Goal: Communication & Community: Answer question/provide support

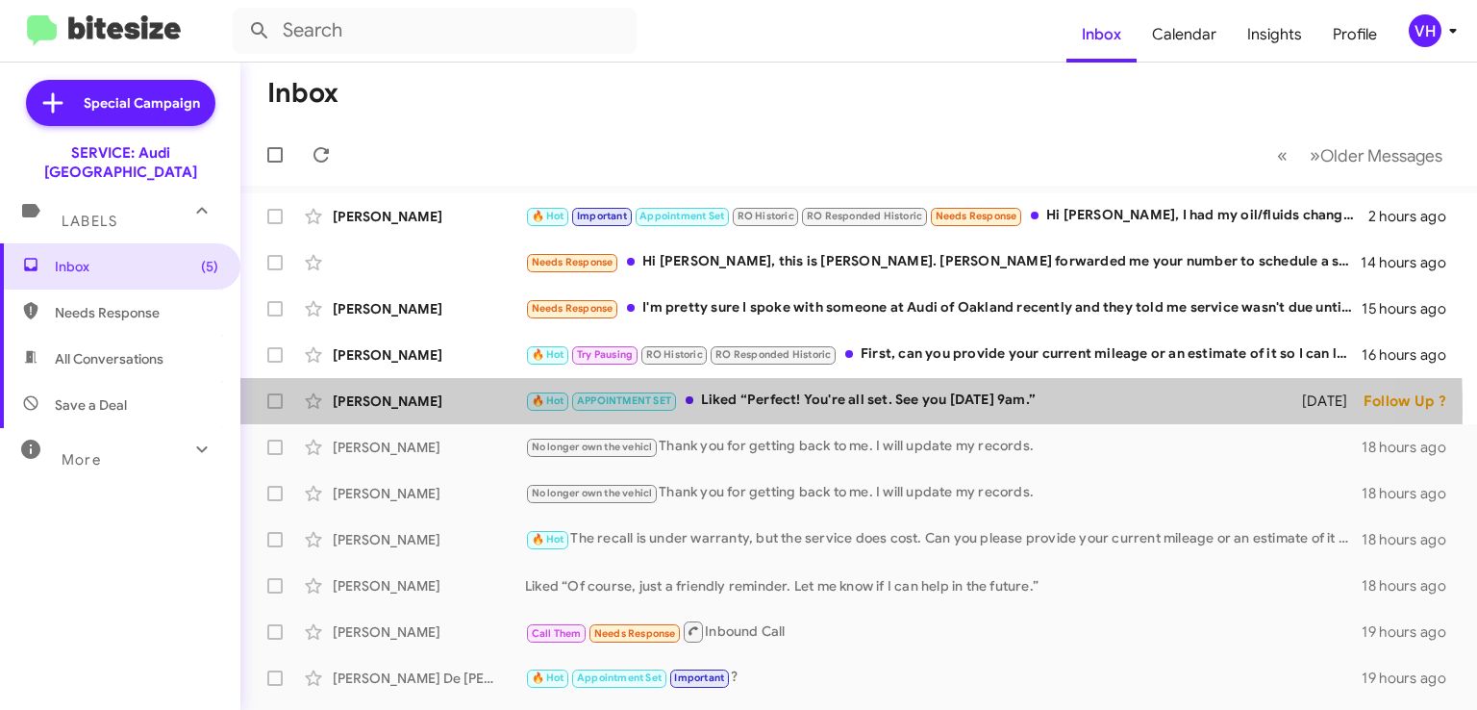
click at [451, 412] on div "[PERSON_NAME] 🔥 Hot APPOINTMENT SET Liked “Perfect! You're all set. See you [DA…" at bounding box center [859, 401] width 1206 height 38
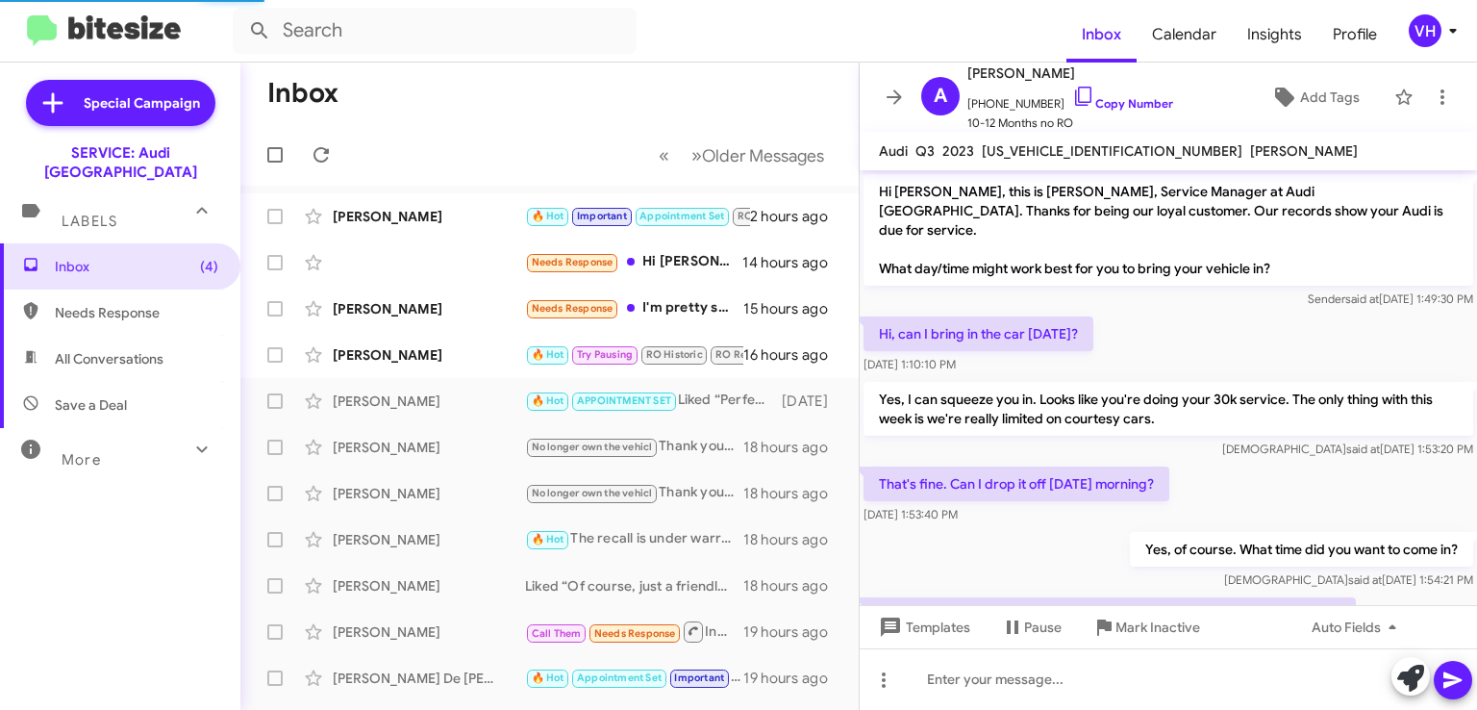
scroll to position [656, 0]
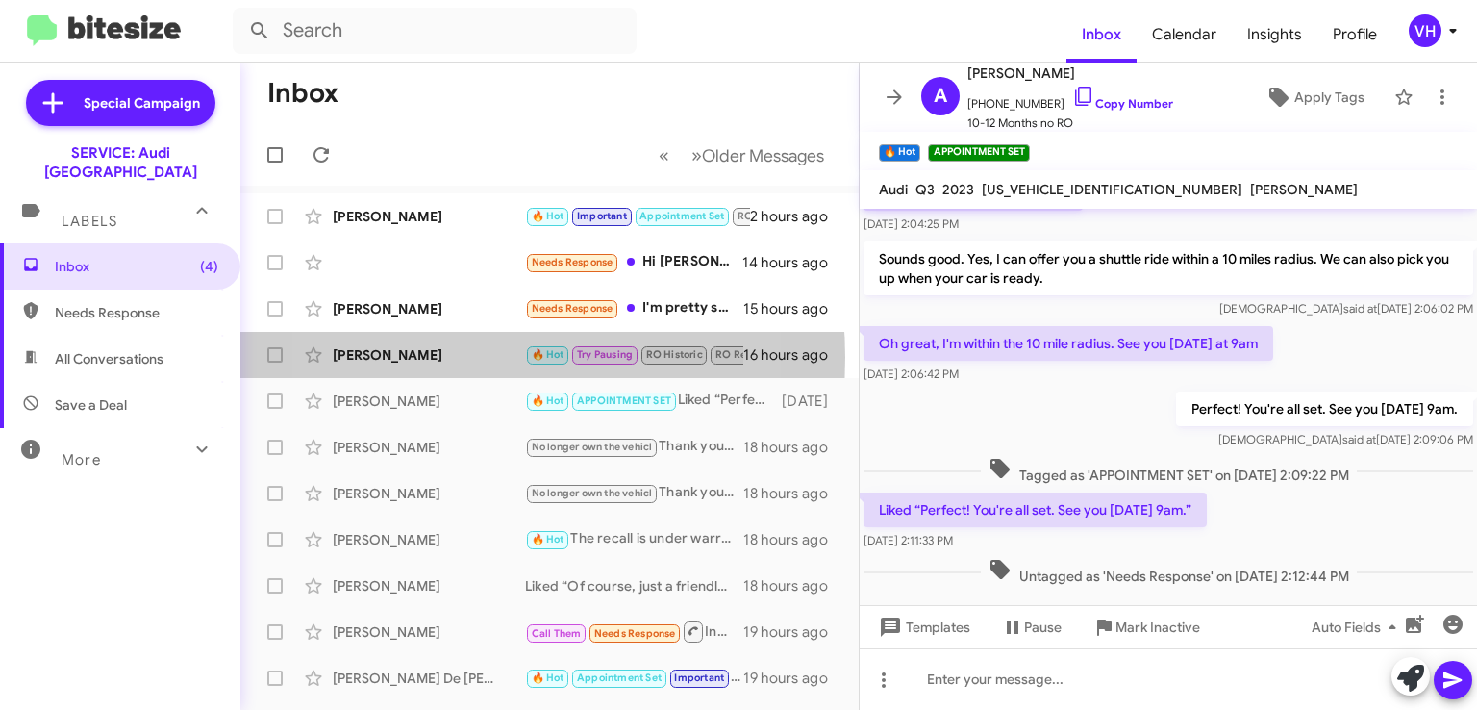
click at [446, 357] on div "[PERSON_NAME]" at bounding box center [429, 354] width 192 height 19
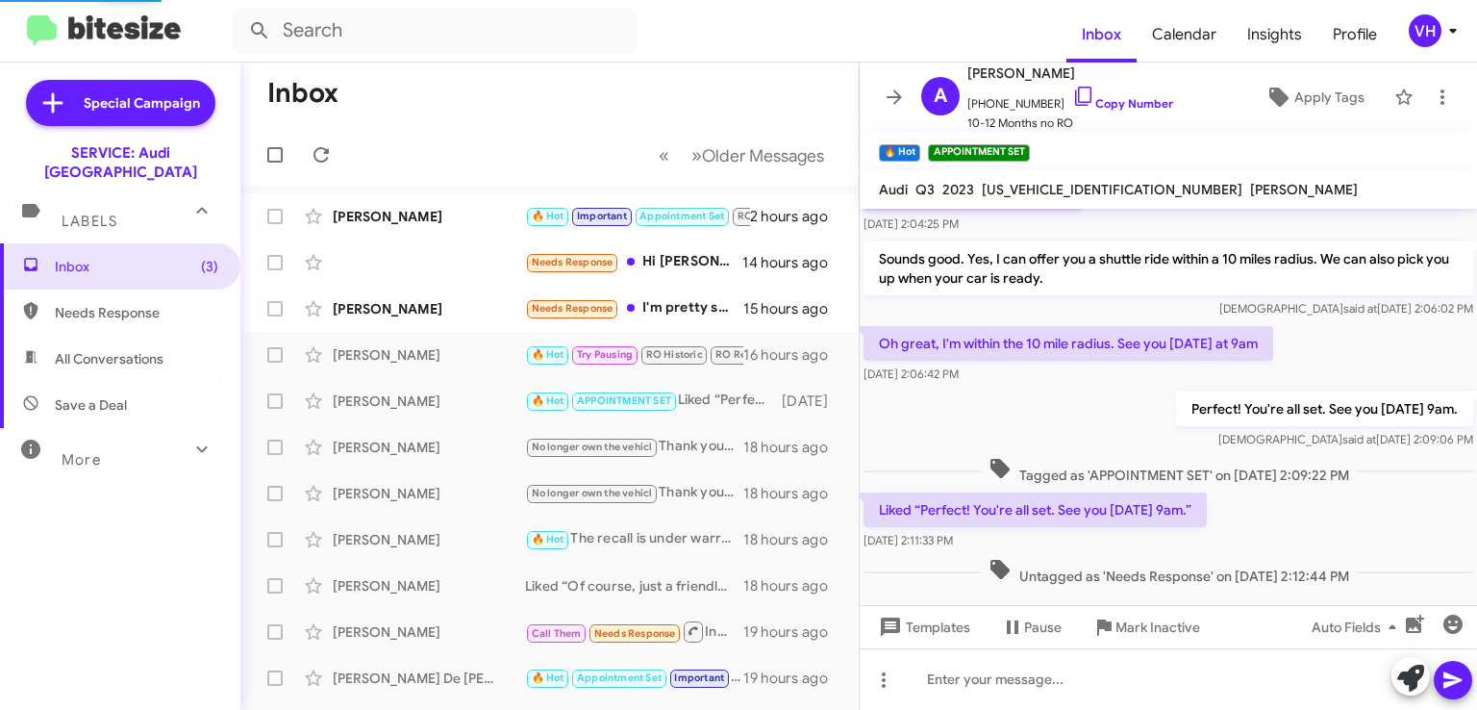
scroll to position [1199, 0]
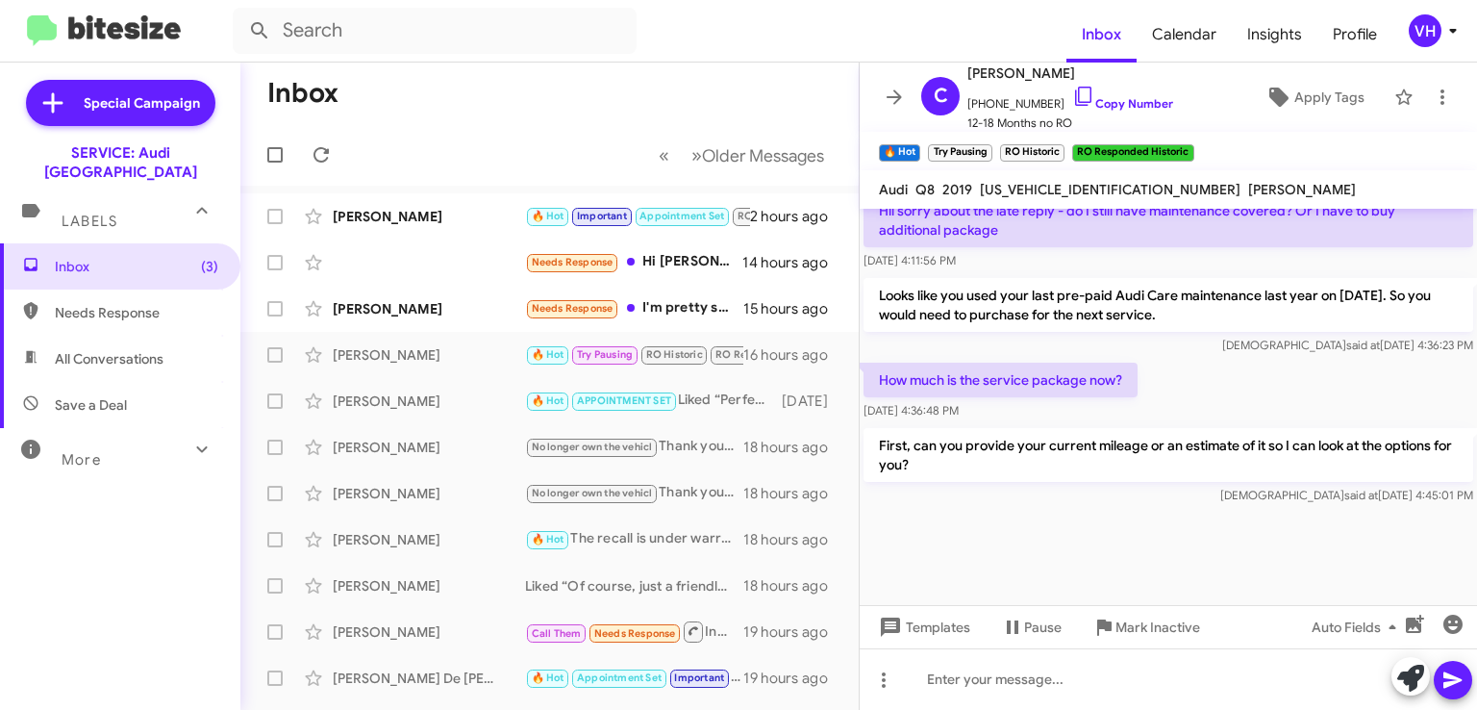
click at [449, 310] on div "[PERSON_NAME]" at bounding box center [429, 308] width 192 height 19
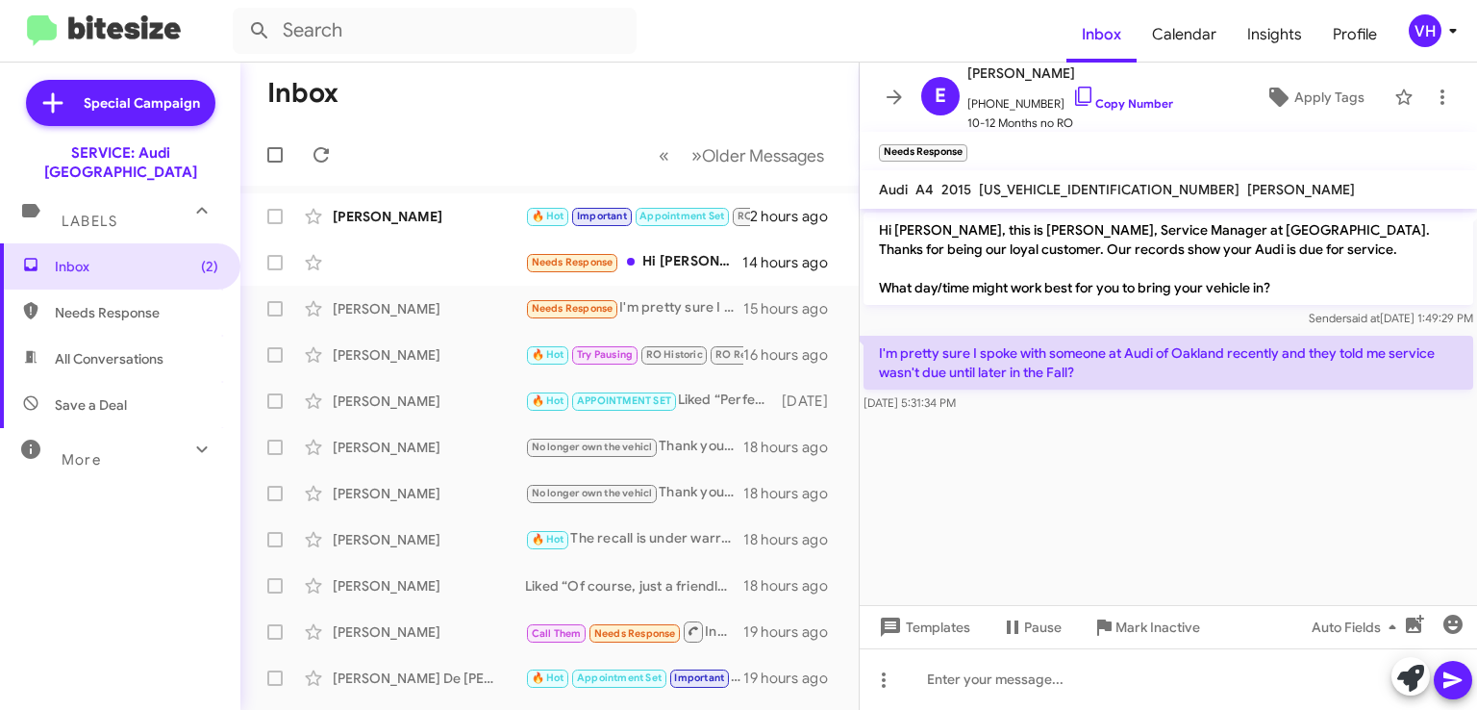
click at [1036, 182] on span "[US_VEHICLE_IDENTIFICATION_NUMBER]" at bounding box center [1109, 189] width 261 height 17
click at [456, 268] on div "Needs Response Hi [PERSON_NAME], this is [PERSON_NAME]. [PERSON_NAME] forwarded…" at bounding box center [550, 262] width 588 height 38
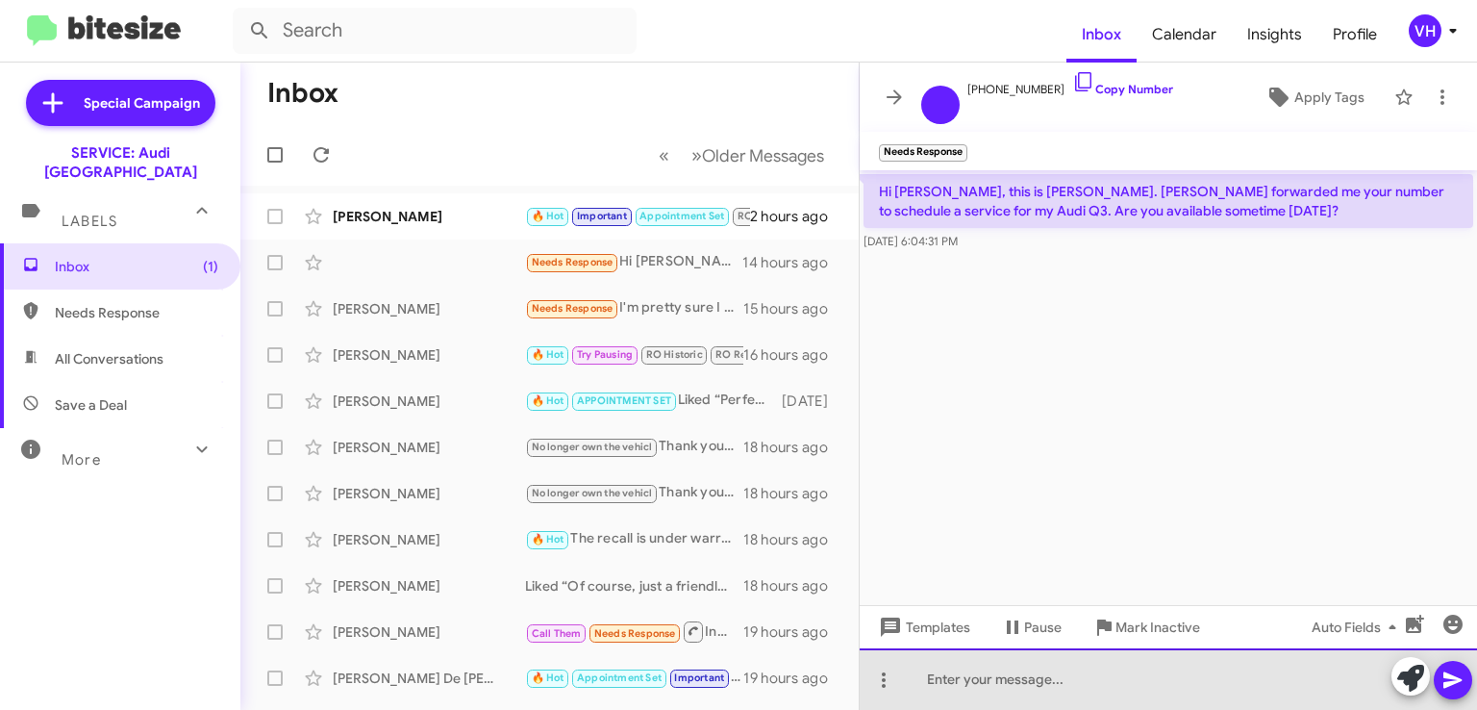
click at [1023, 682] on div at bounding box center [1168, 679] width 617 height 62
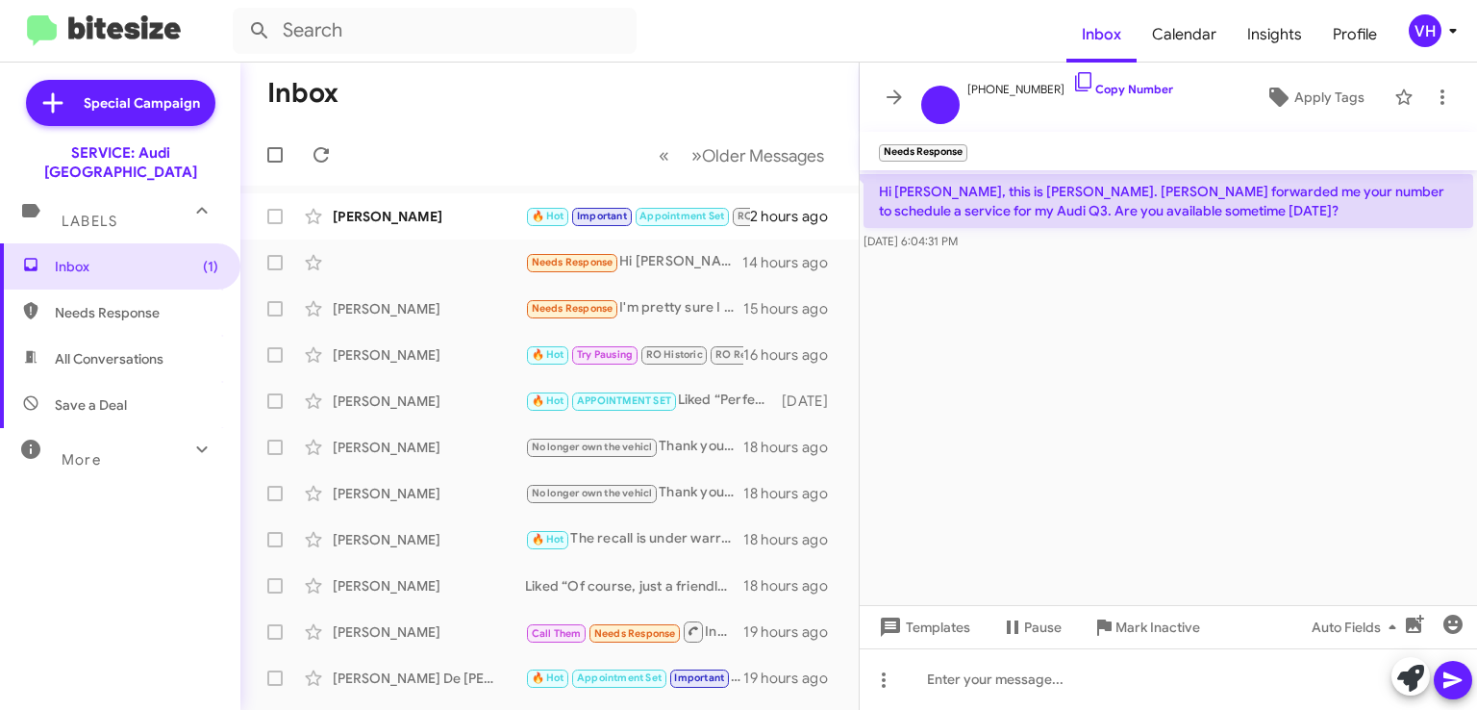
click at [1004, 86] on span "[PHONE_NUMBER] Copy Number" at bounding box center [1071, 84] width 206 height 29
click at [1077, 92] on link "Copy Number" at bounding box center [1122, 89] width 101 height 14
click at [943, 464] on cdk-virtual-scroll-viewport "Hi [PERSON_NAME], this is [PERSON_NAME]. [PERSON_NAME] forwarded me your number…" at bounding box center [1168, 387] width 617 height 435
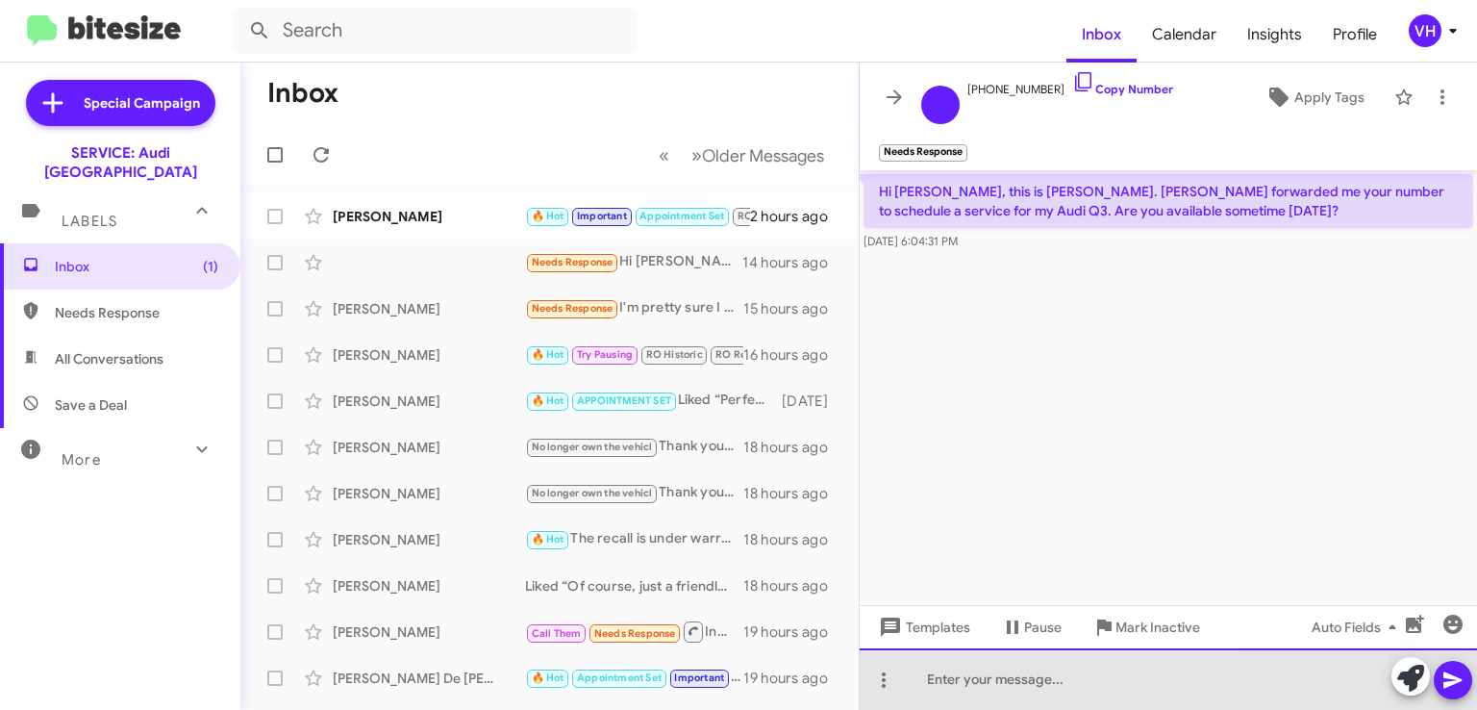
click at [992, 664] on div at bounding box center [1168, 679] width 617 height 62
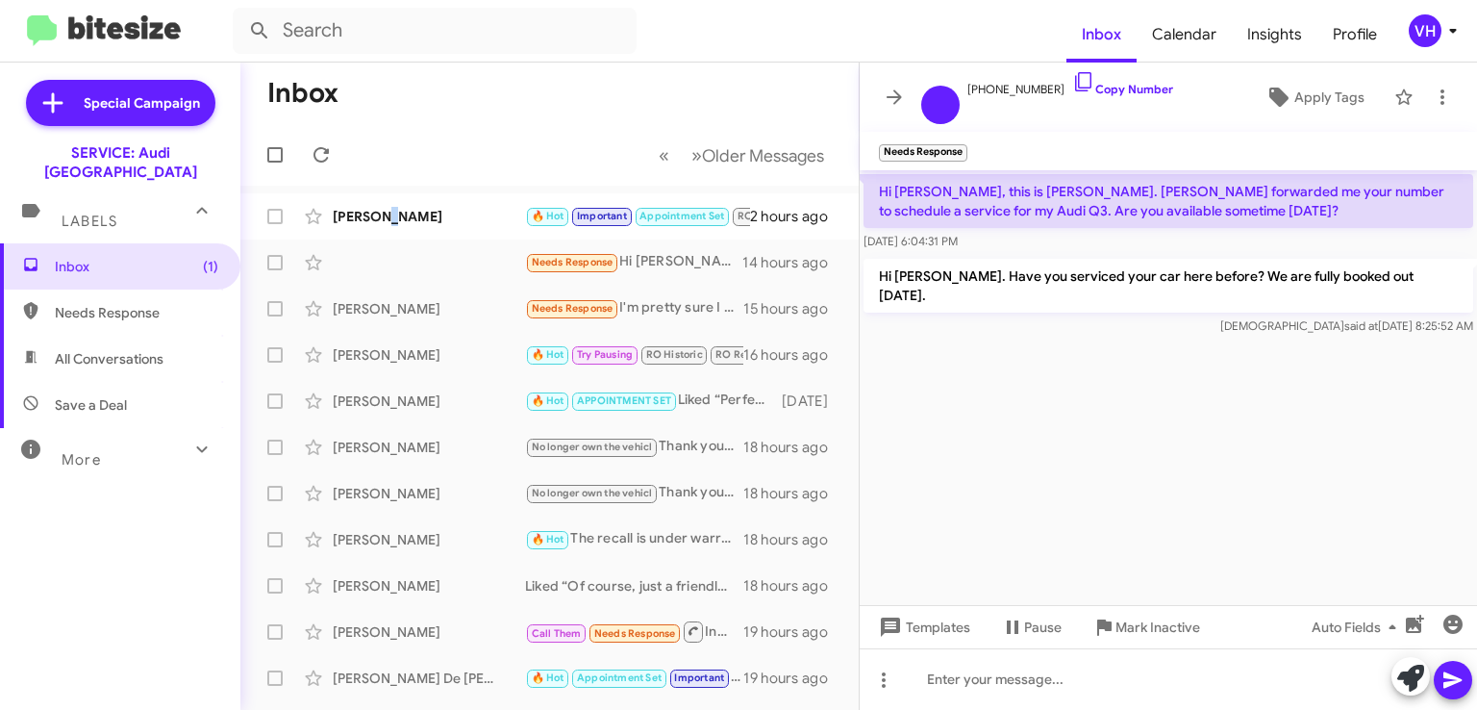
click at [390, 214] on div "[PERSON_NAME]" at bounding box center [429, 216] width 192 height 19
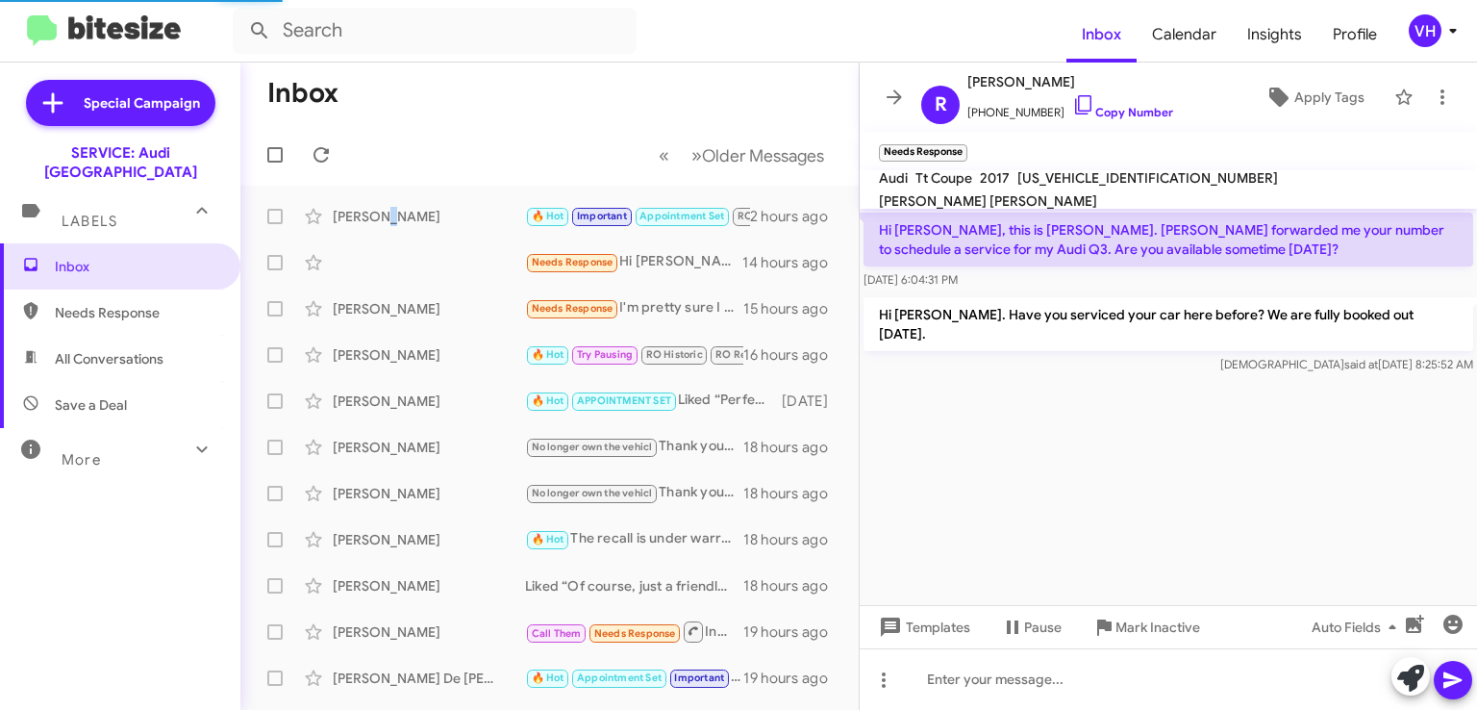
scroll to position [1023, 0]
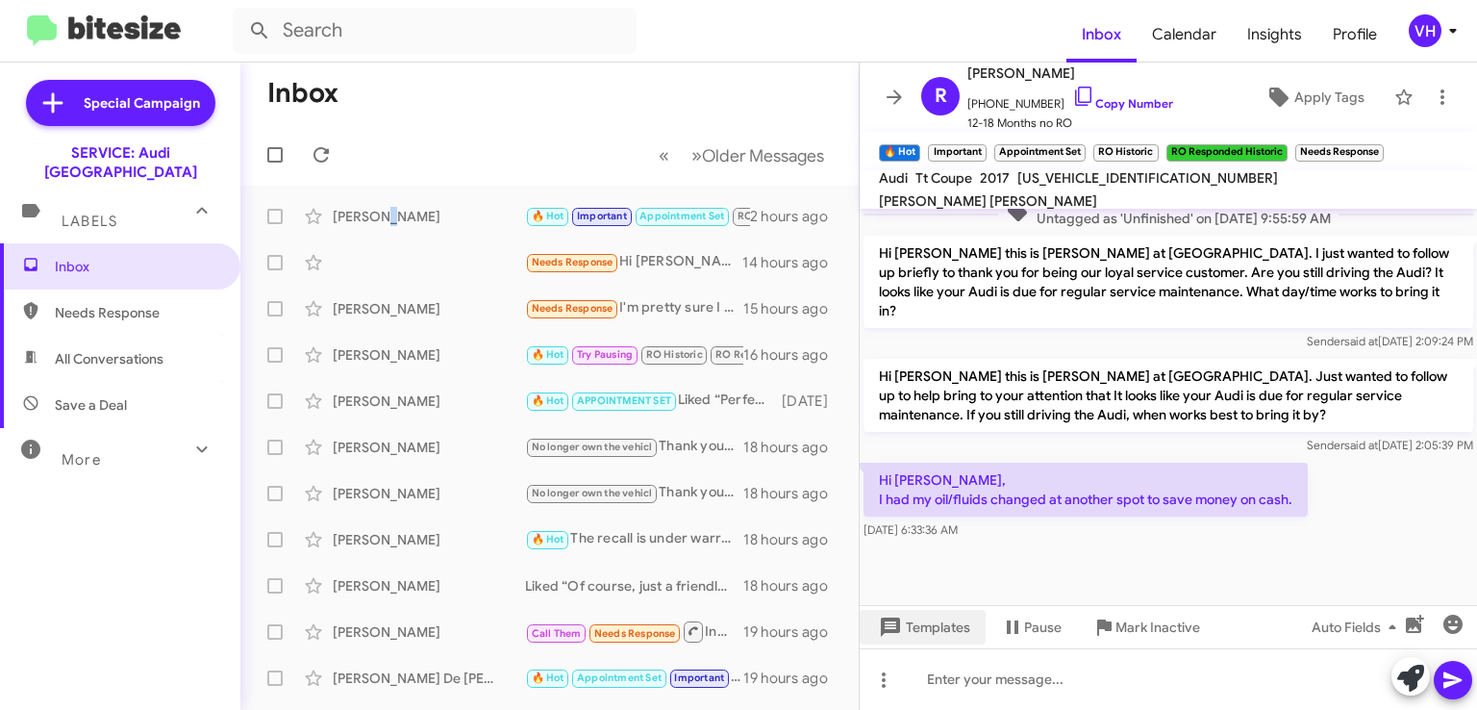
click at [912, 632] on span "Templates" at bounding box center [922, 627] width 95 height 35
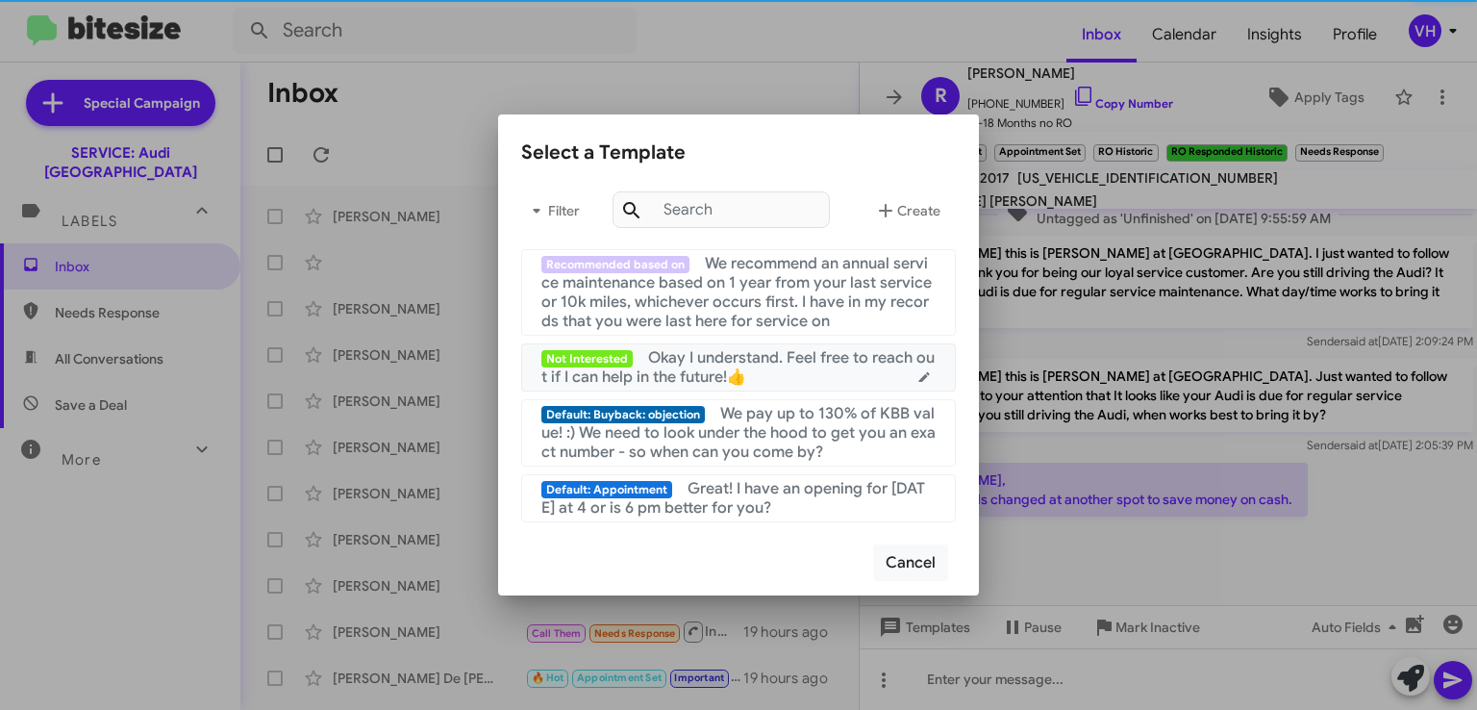
click at [846, 369] on div "Not Interested Okay I understand. Feel free to reach out if I can help in the f…" at bounding box center [738, 367] width 394 height 38
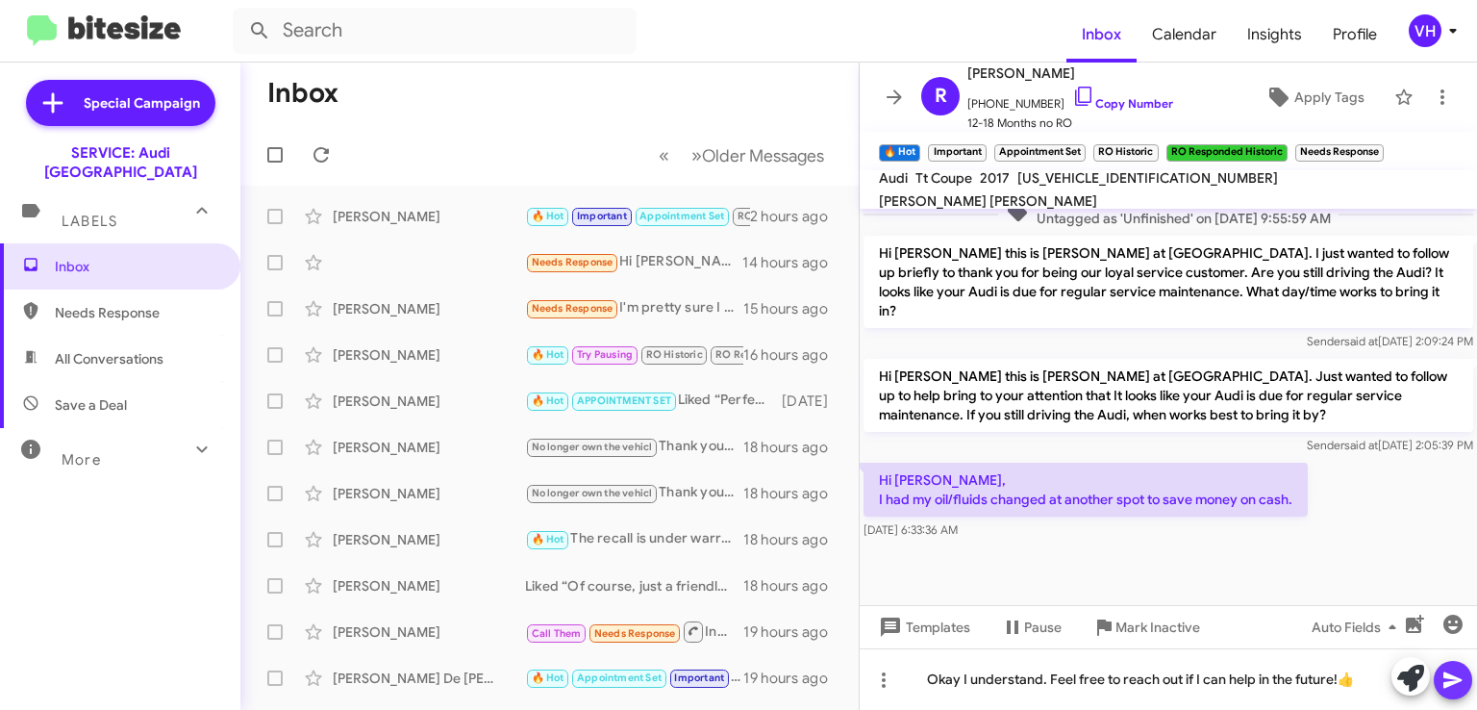
click at [1460, 674] on icon at bounding box center [1453, 679] width 23 height 23
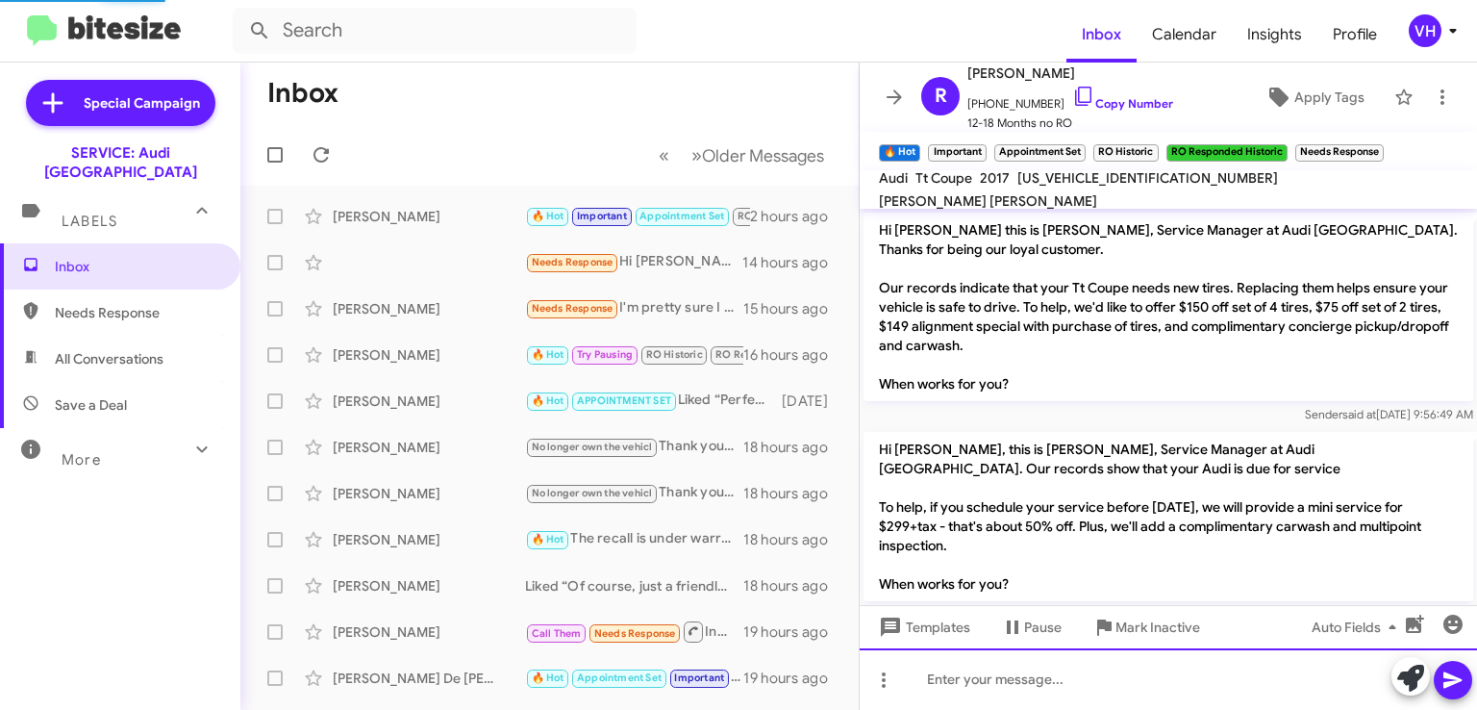
scroll to position [96, 0]
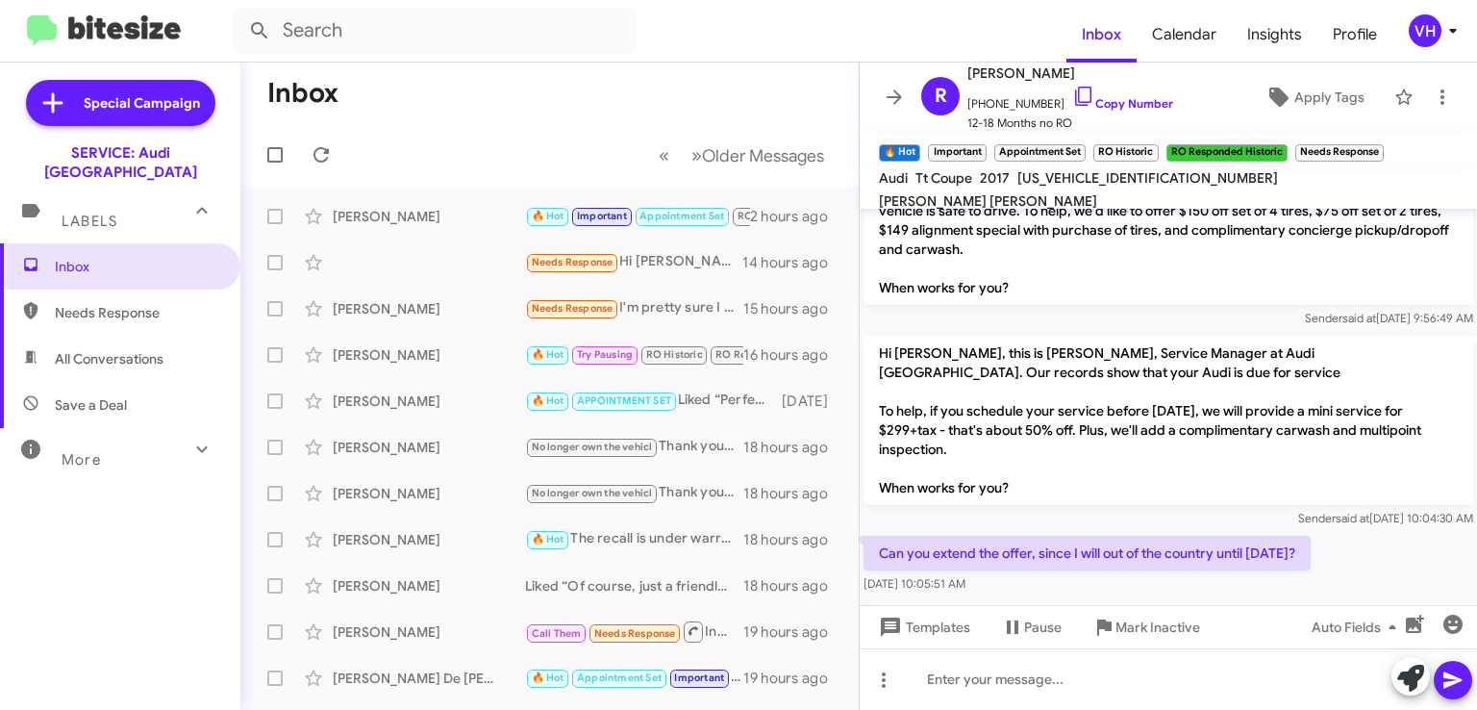
click at [1380, 146] on span "×" at bounding box center [1379, 143] width 12 height 23
click at [1285, 139] on span "×" at bounding box center [1283, 143] width 12 height 23
click at [1158, 141] on span "×" at bounding box center [1154, 143] width 12 height 23
click at [1081, 142] on span "×" at bounding box center [1081, 143] width 12 height 23
click at [987, 142] on span "×" at bounding box center [982, 143] width 12 height 23
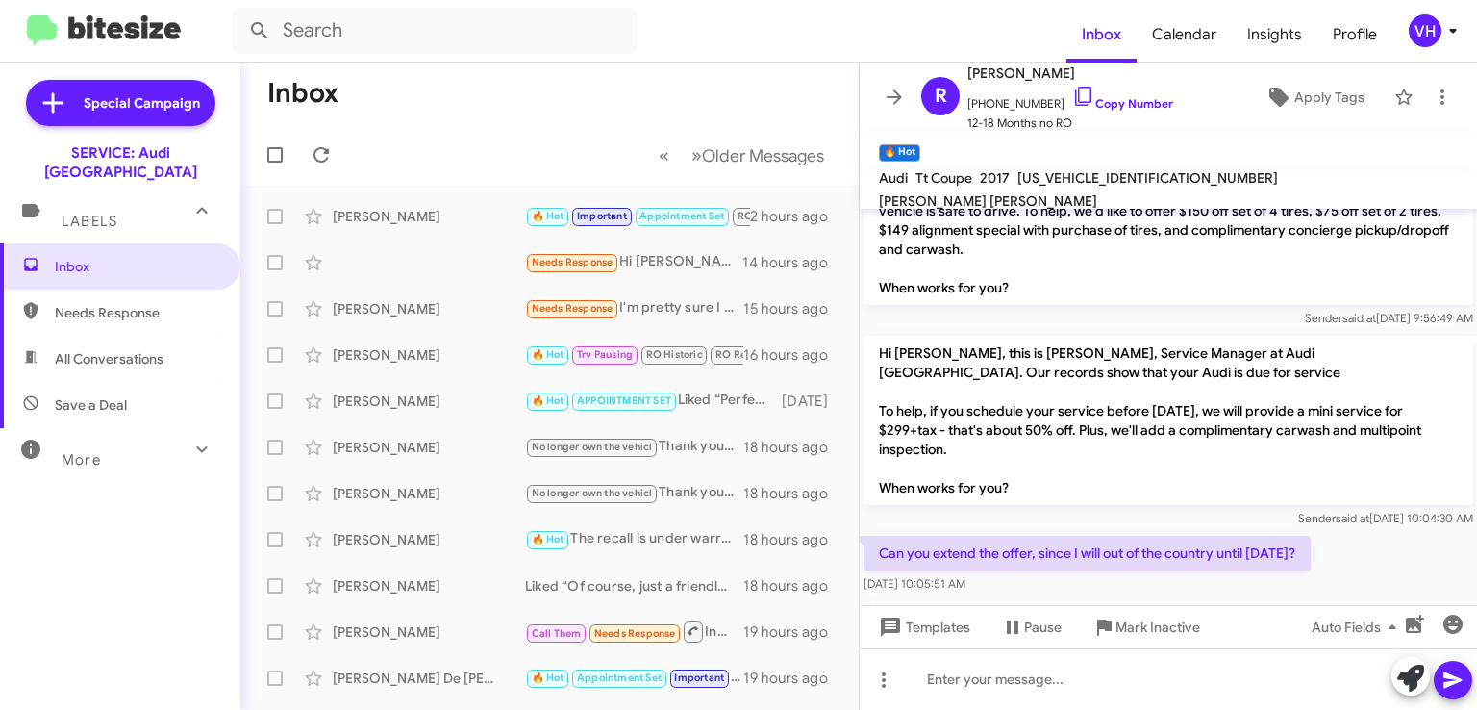
click at [912, 149] on span "×" at bounding box center [916, 143] width 12 height 23
click at [395, 304] on div "[PERSON_NAME]" at bounding box center [429, 308] width 192 height 19
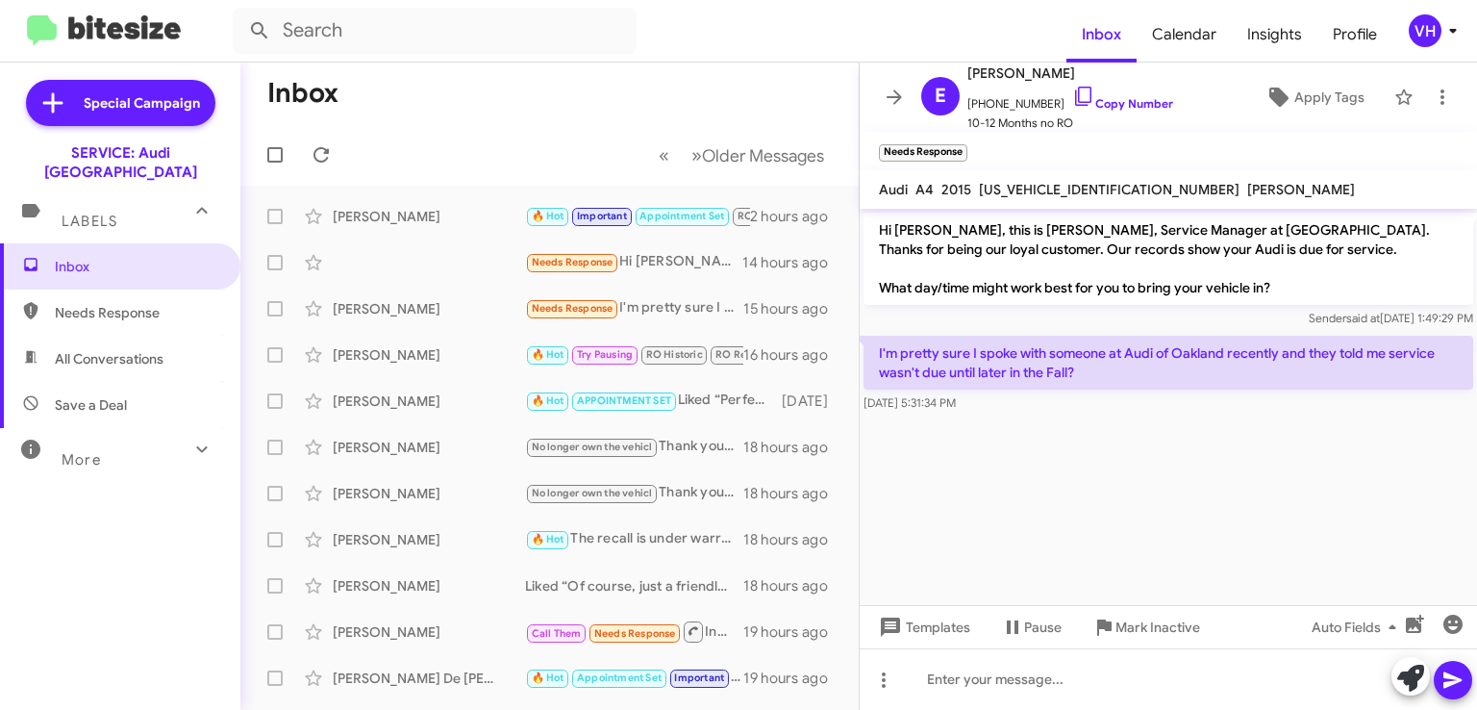
click at [994, 186] on span "[US_VEHICLE_IDENTIFICATION_NUMBER]" at bounding box center [1109, 189] width 261 height 17
copy span "[US_VEHICLE_IDENTIFICATION_NUMBER]"
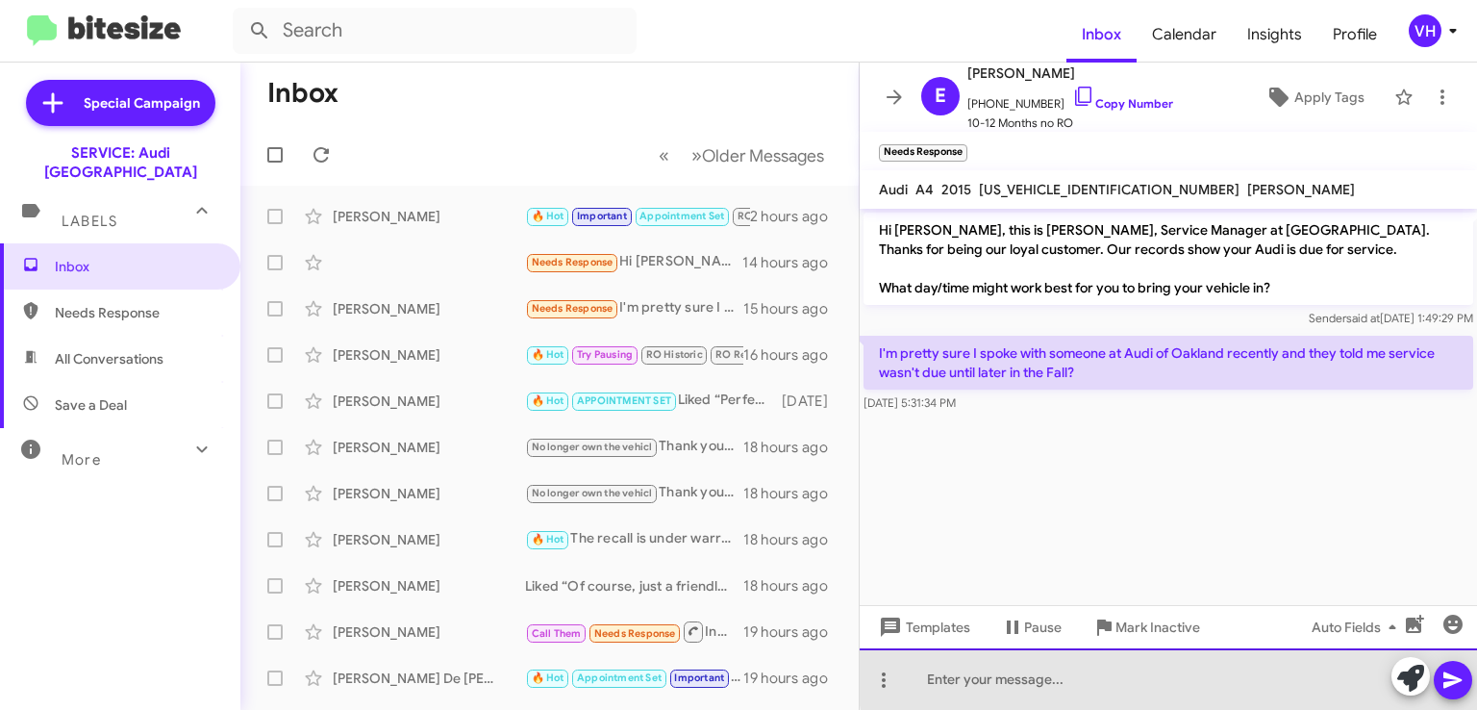
click at [1227, 667] on div at bounding box center [1168, 679] width 617 height 62
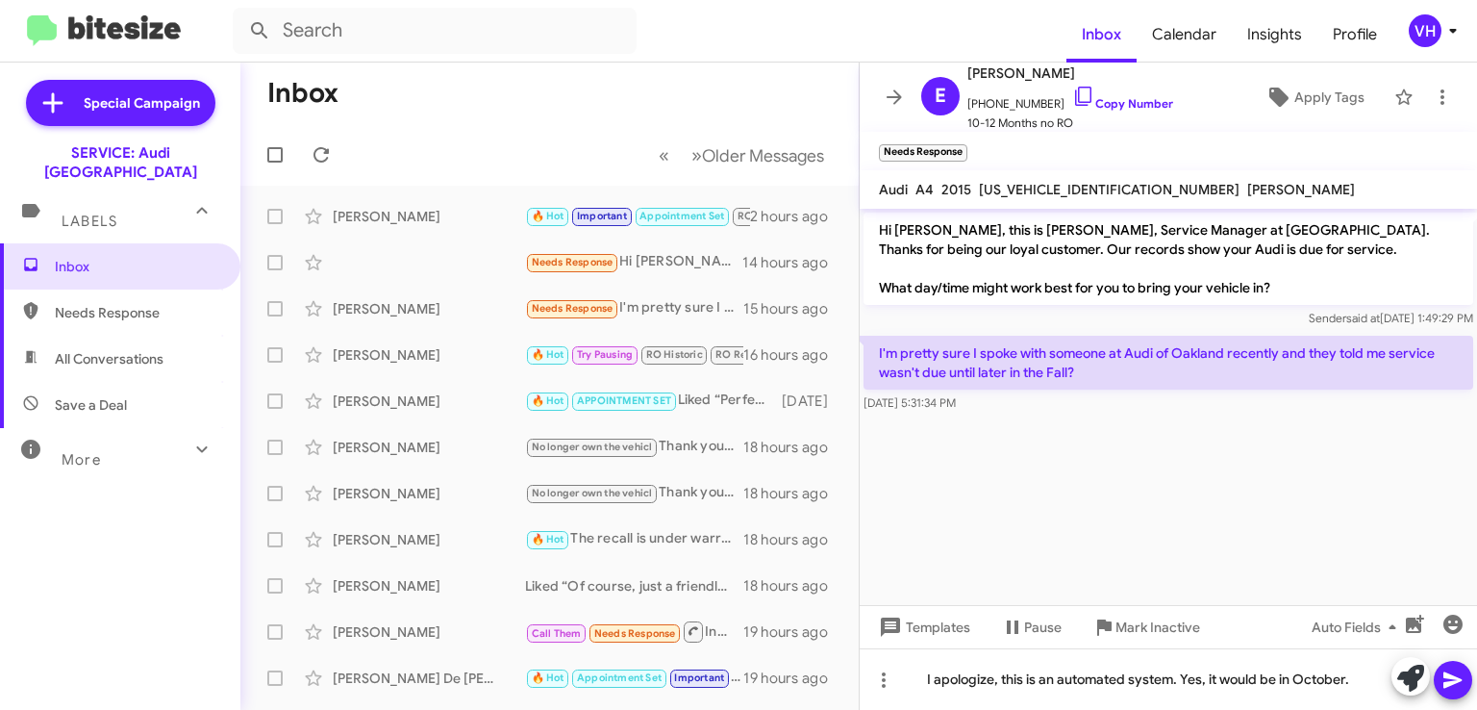
click at [1406, 565] on cdk-virtual-scroll-viewport "Hi [PERSON_NAME], this is [PERSON_NAME], Service Manager at [GEOGRAPHIC_DATA]. …" at bounding box center [1168, 407] width 617 height 396
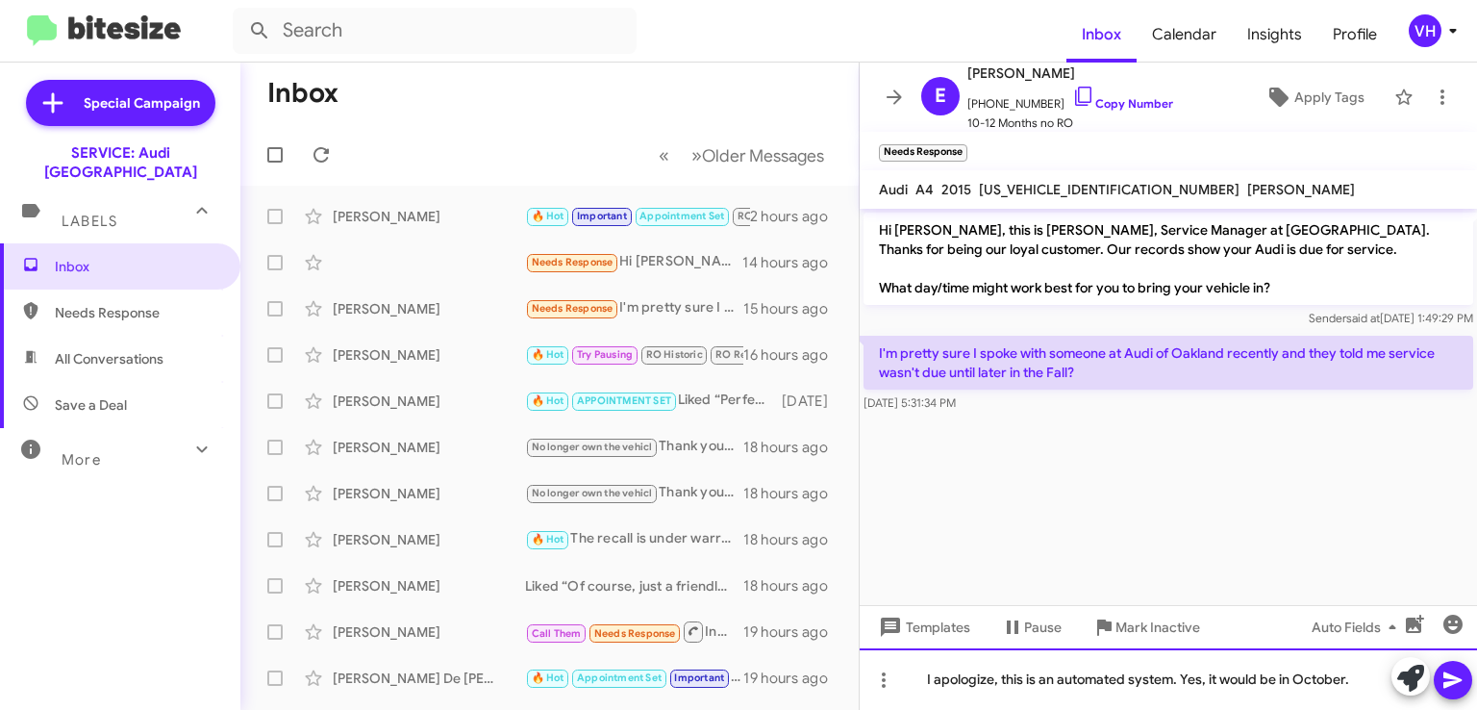
click at [1295, 679] on div "I apologize, this is an automated system. Yes, it would be in October." at bounding box center [1168, 679] width 617 height 62
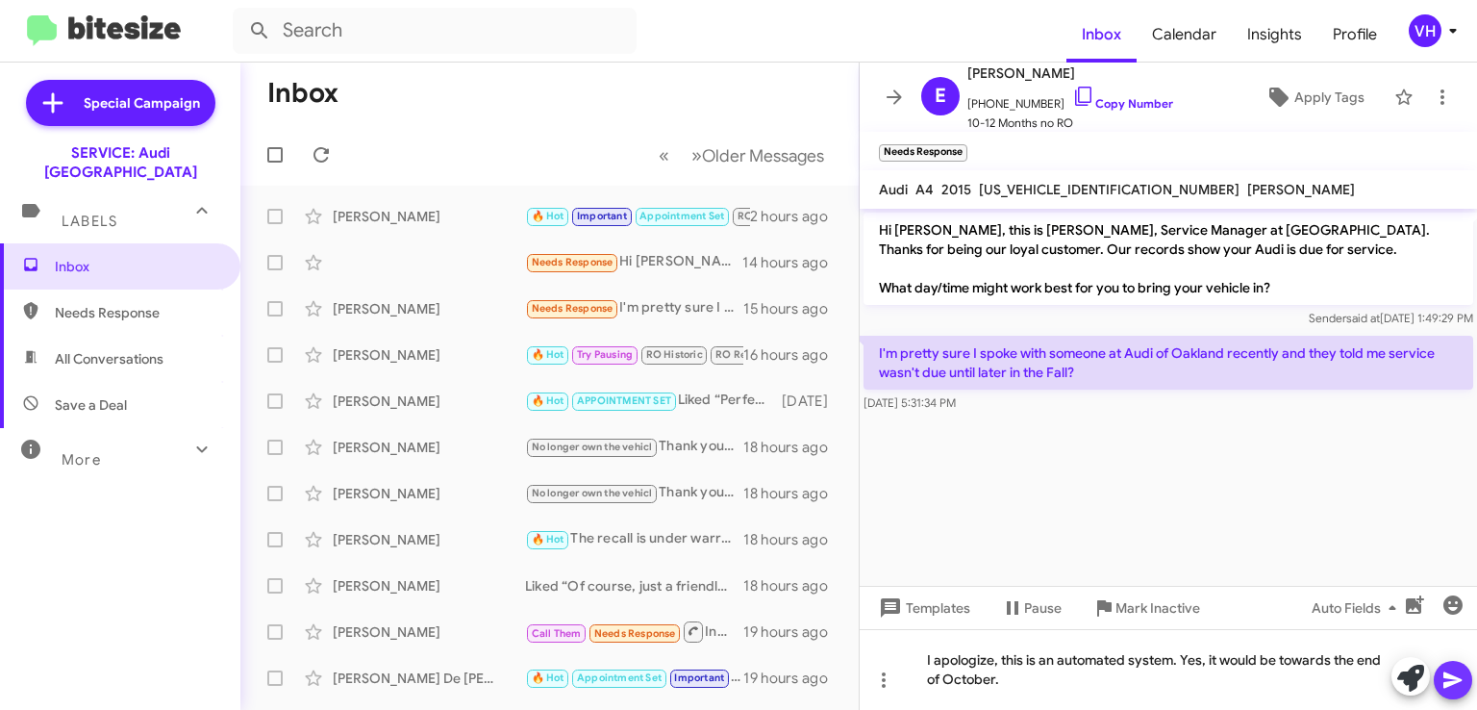
click at [1447, 687] on icon at bounding box center [1453, 679] width 23 height 23
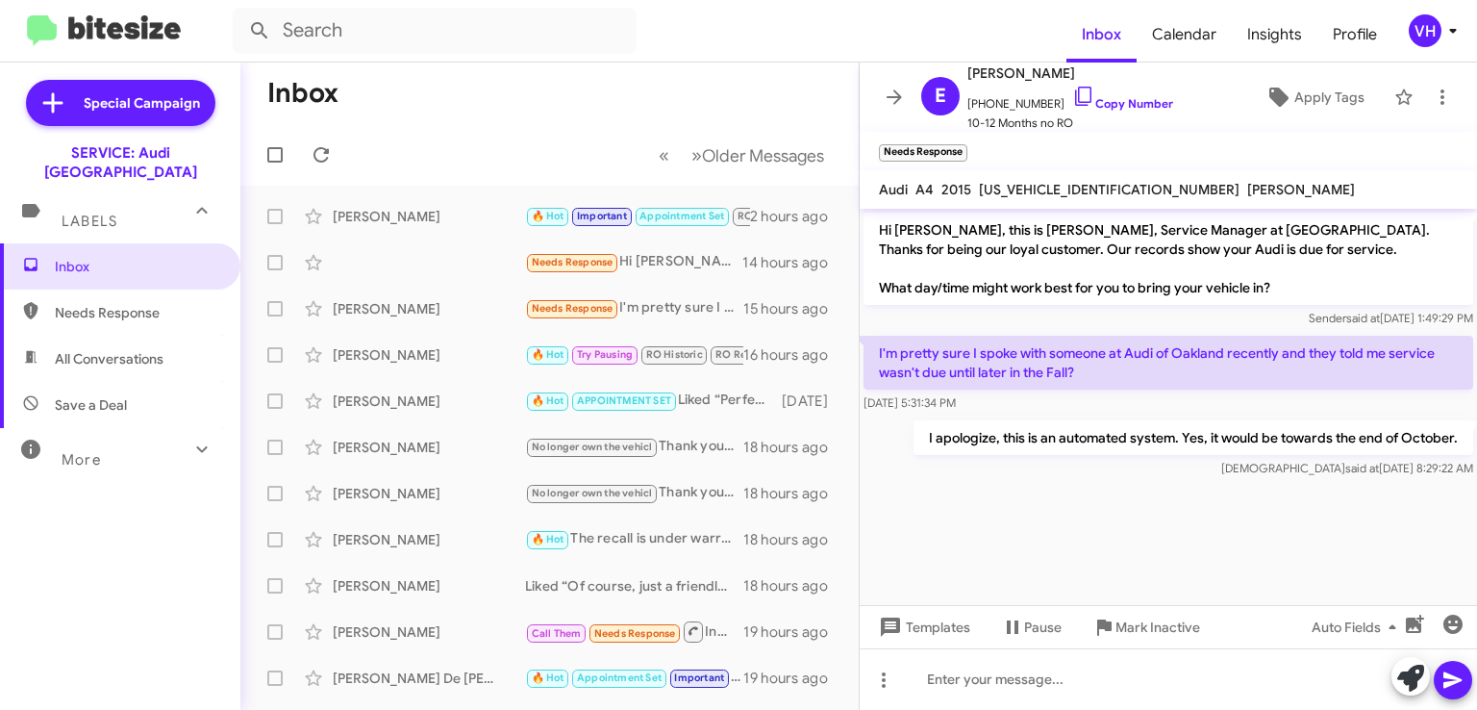
click at [965, 145] on span "×" at bounding box center [963, 143] width 12 height 23
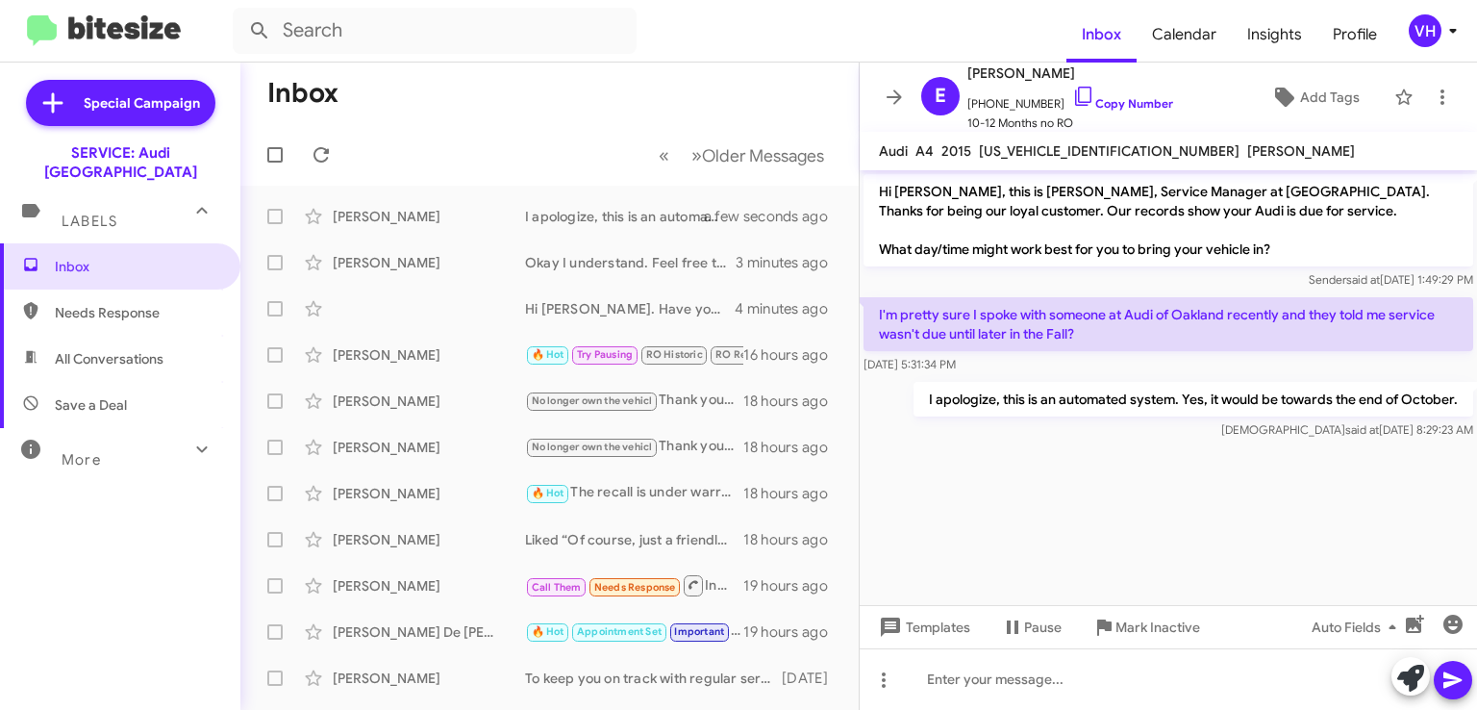
click at [877, 101] on span at bounding box center [894, 97] width 38 height 23
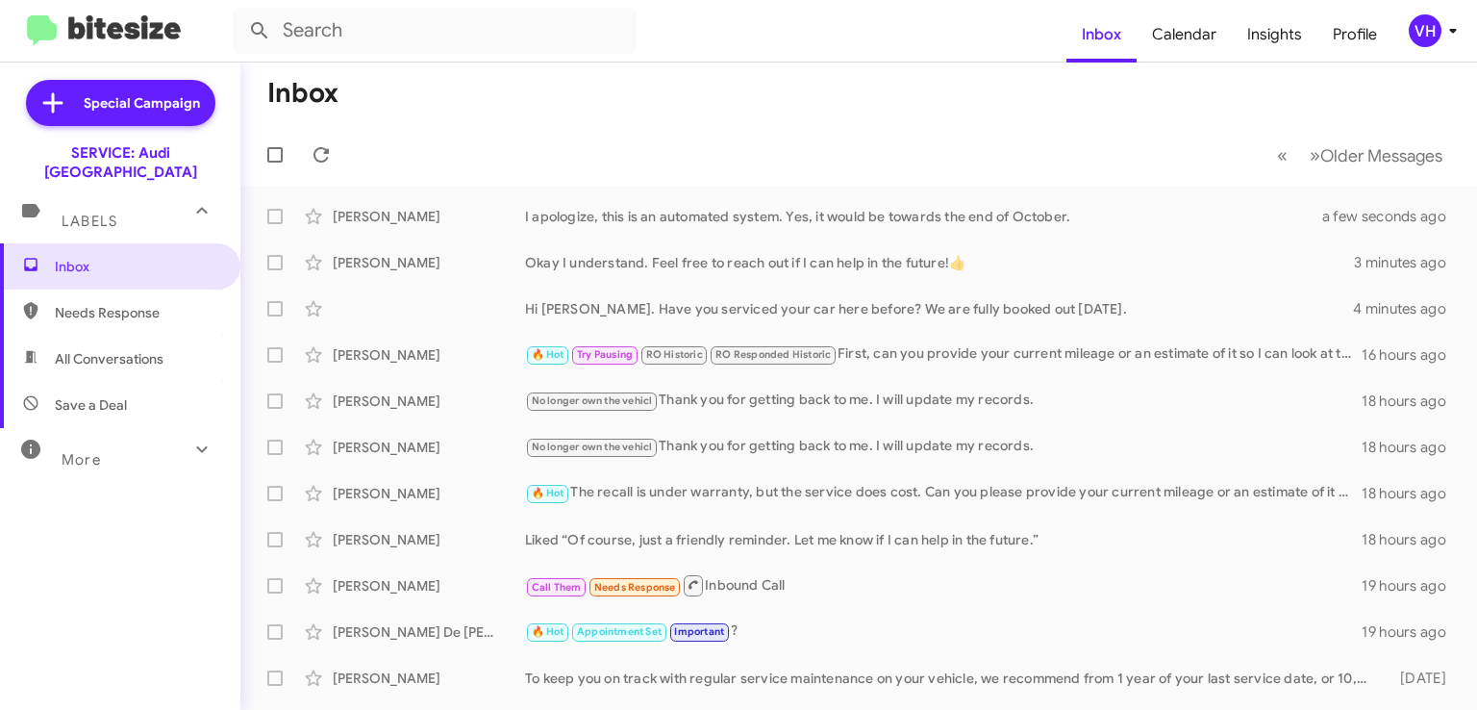
click at [164, 205] on div "Labels" at bounding box center [100, 213] width 171 height 36
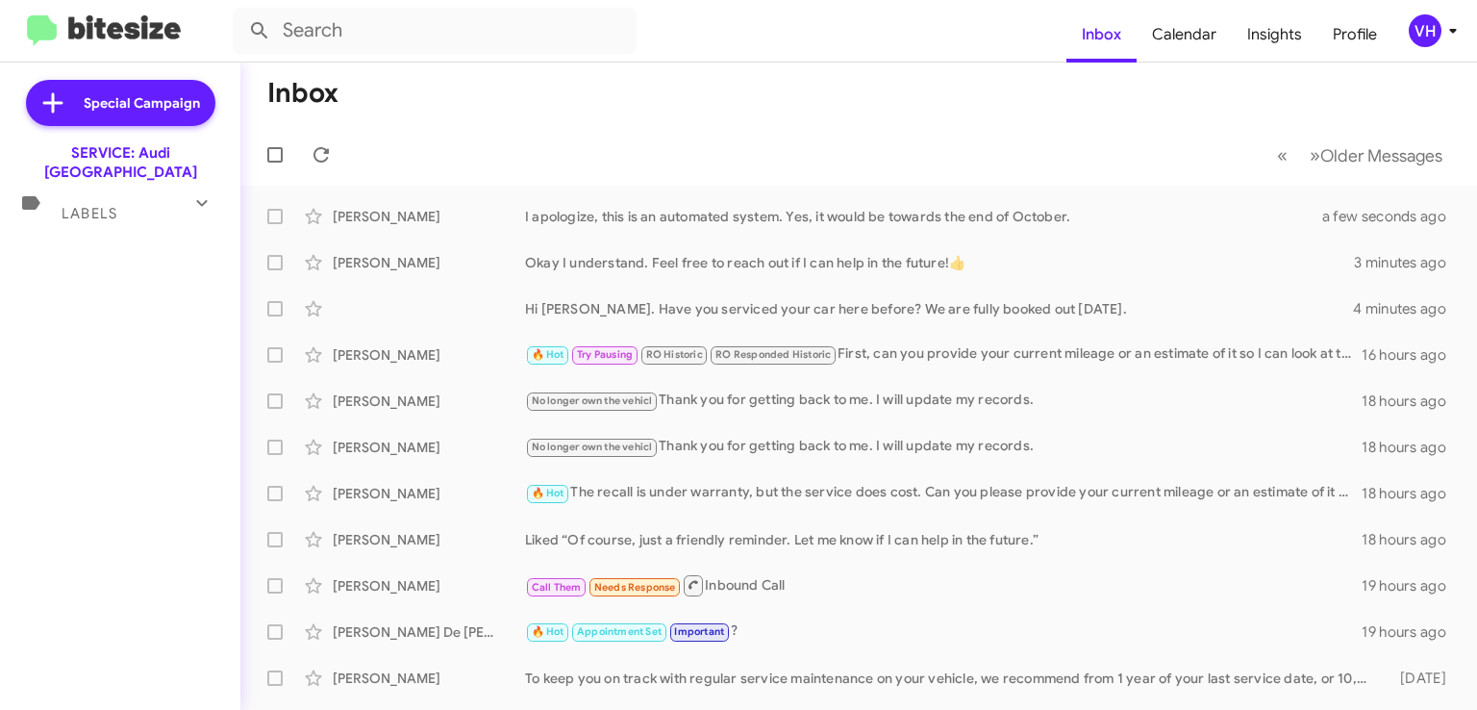
click at [164, 205] on mat-expansion-panel-header "Labels" at bounding box center [120, 205] width 240 height 46
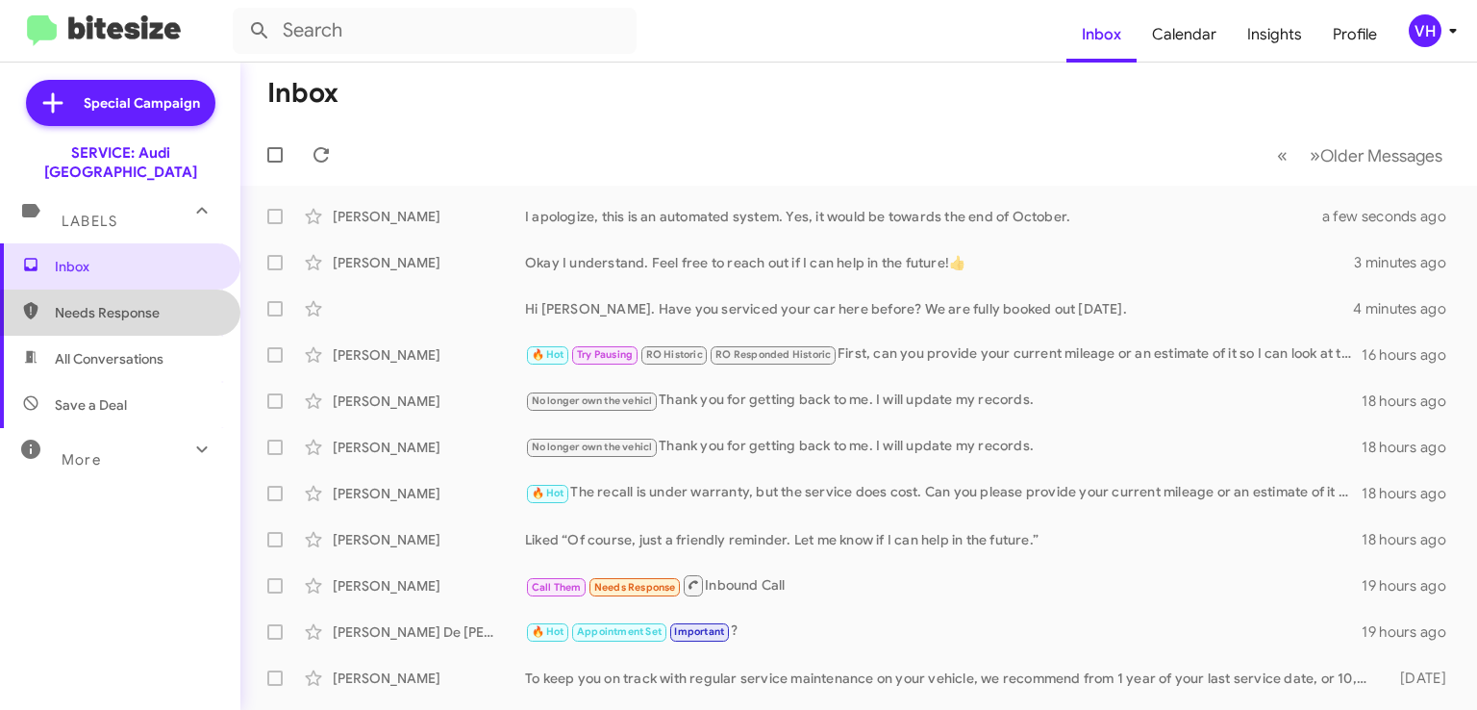
click at [145, 303] on span "Needs Response" at bounding box center [137, 312] width 164 height 19
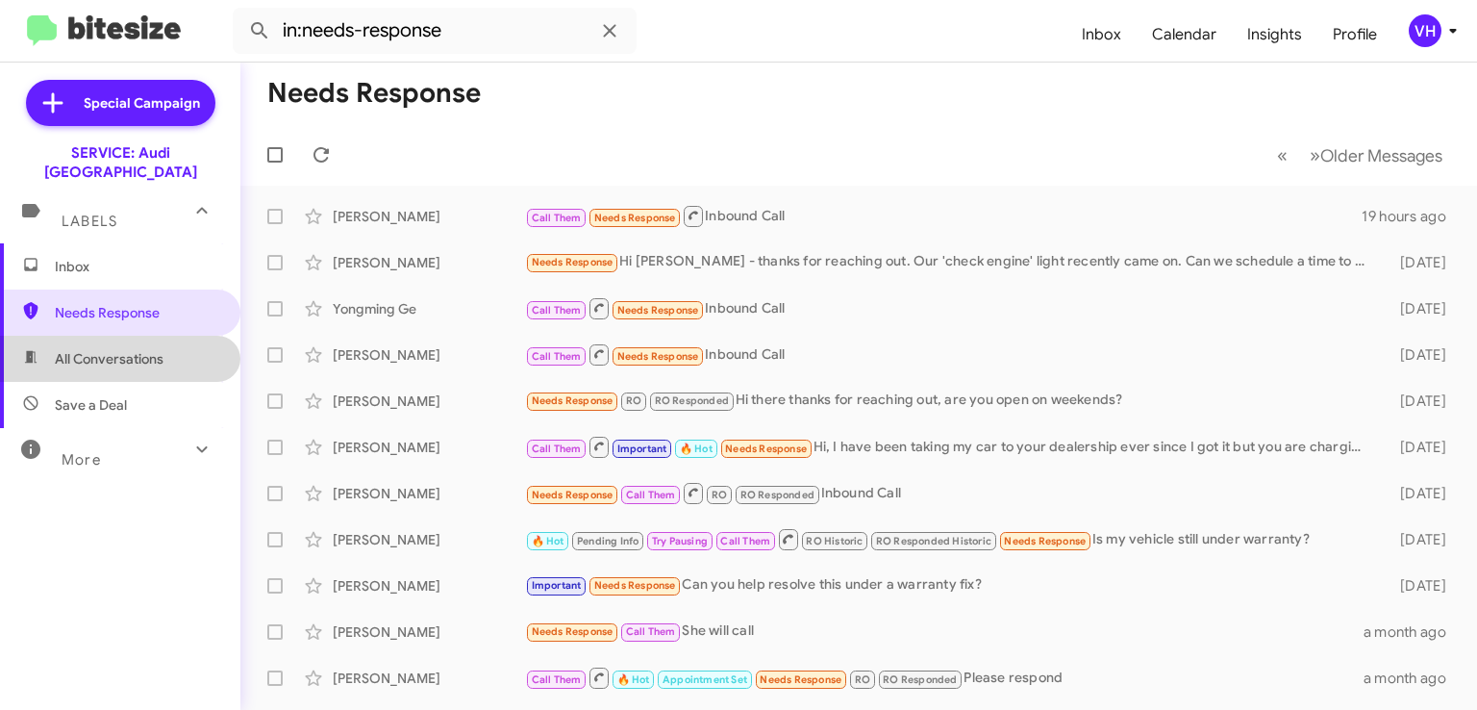
click at [120, 349] on span "All Conversations" at bounding box center [120, 359] width 240 height 46
type input "in:all-conversations"
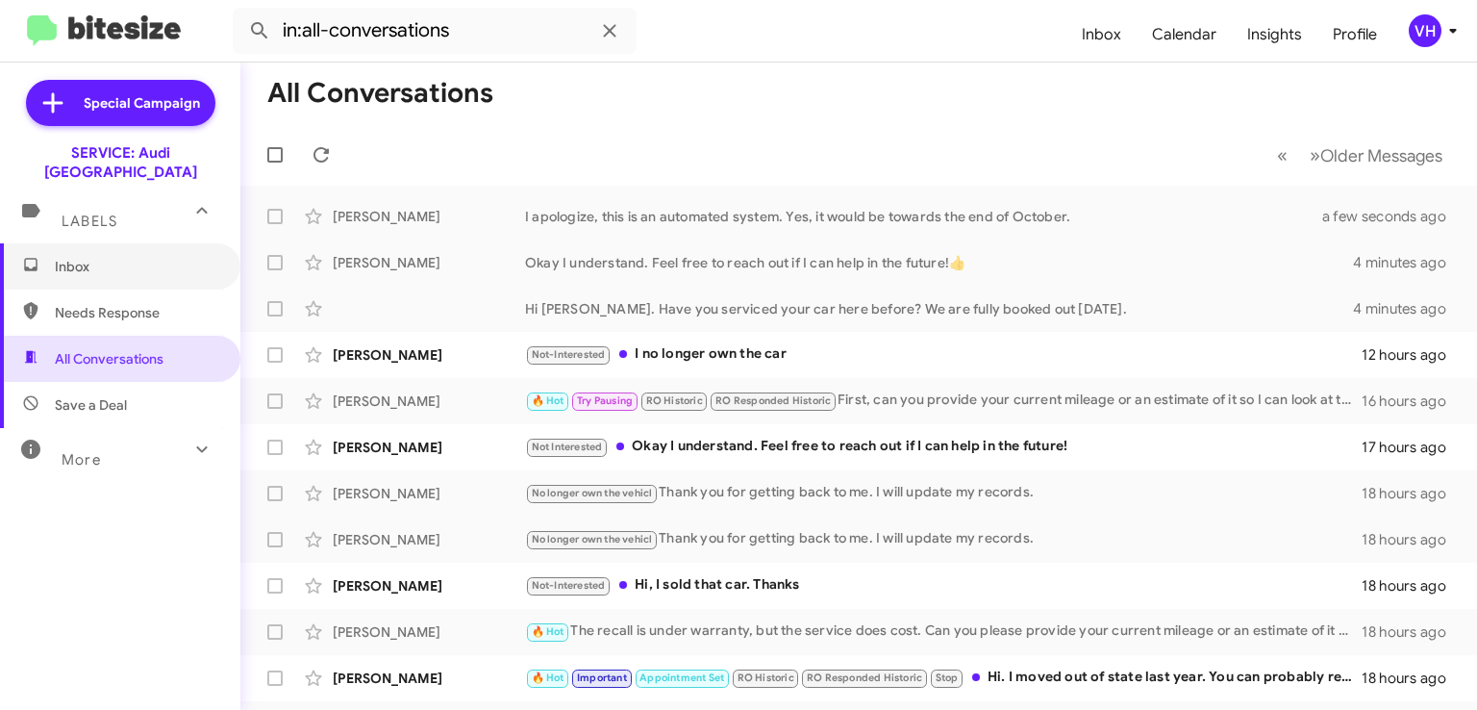
click at [126, 257] on span "Inbox" at bounding box center [137, 266] width 164 height 19
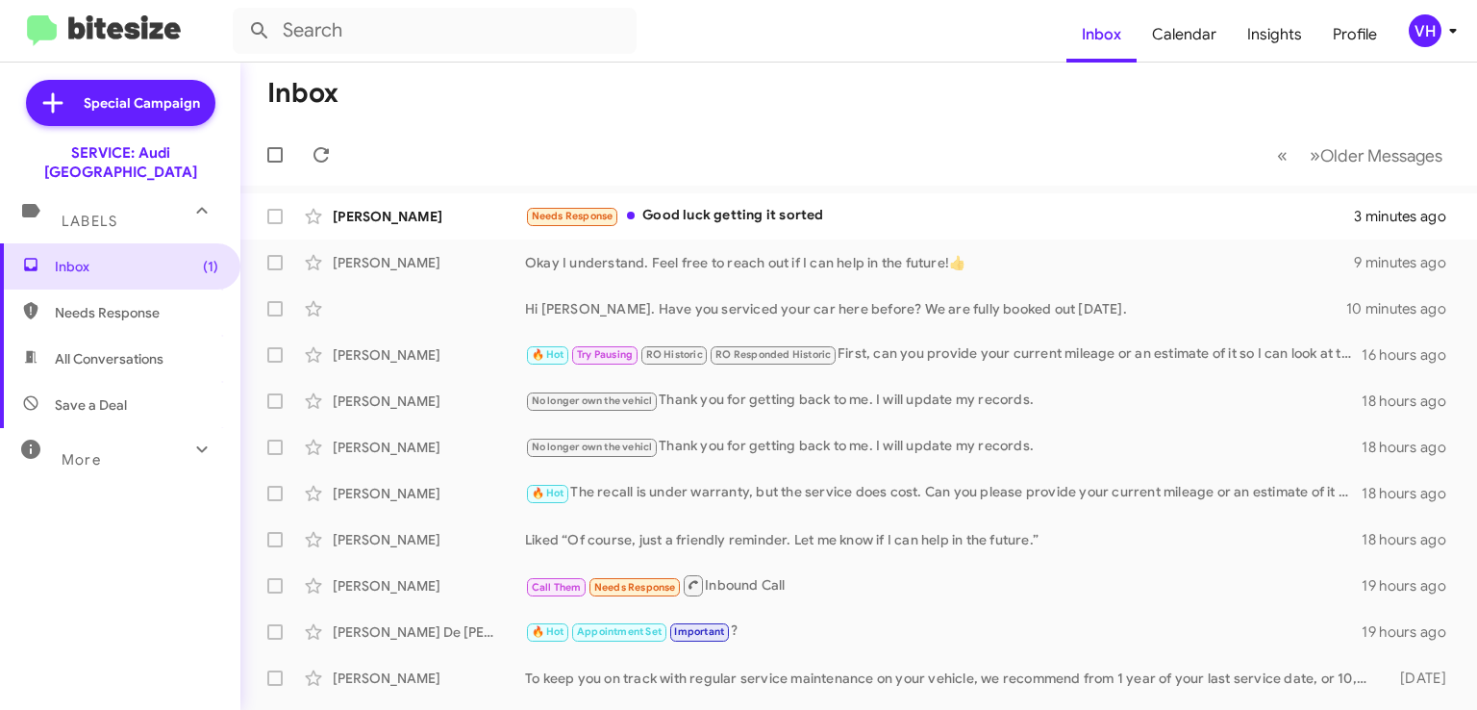
click at [421, 256] on div "[PERSON_NAME]" at bounding box center [429, 262] width 192 height 19
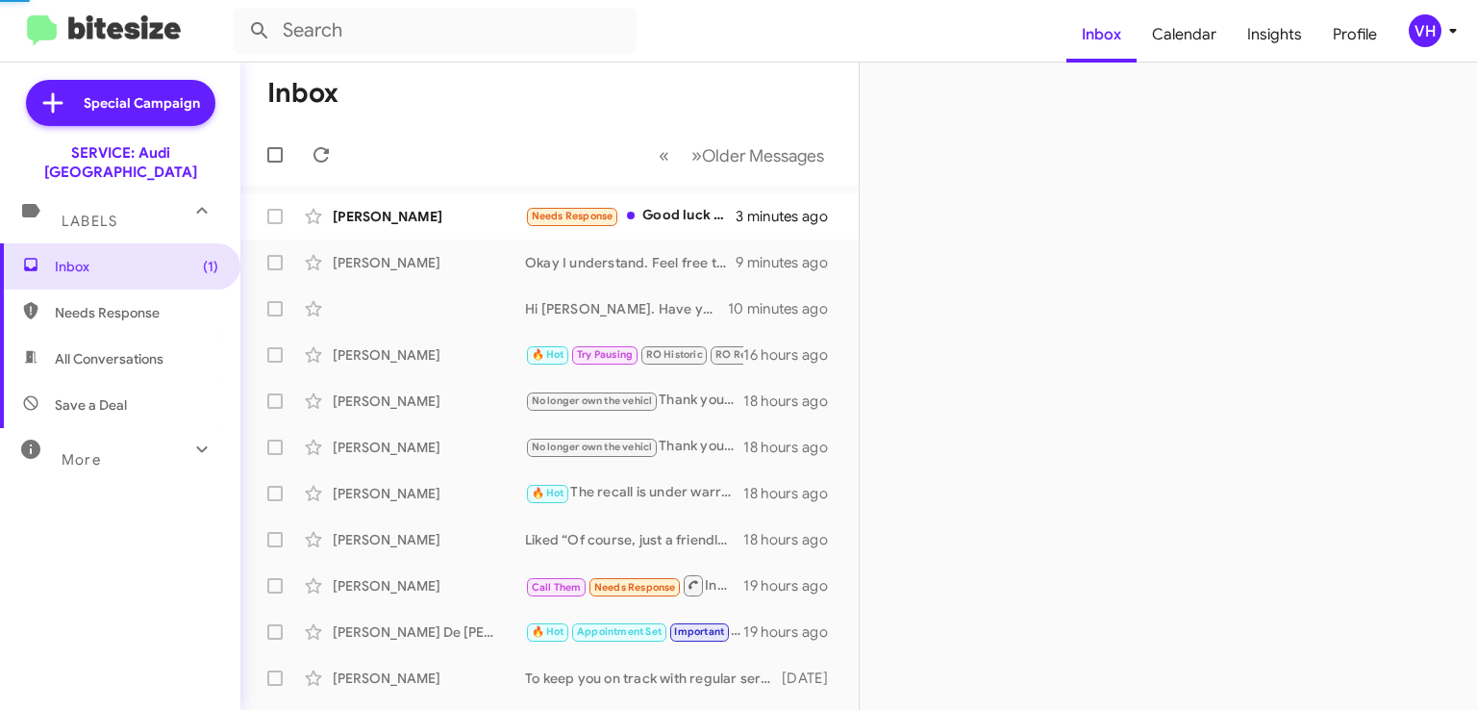
click at [435, 216] on div "[PERSON_NAME]" at bounding box center [429, 216] width 192 height 19
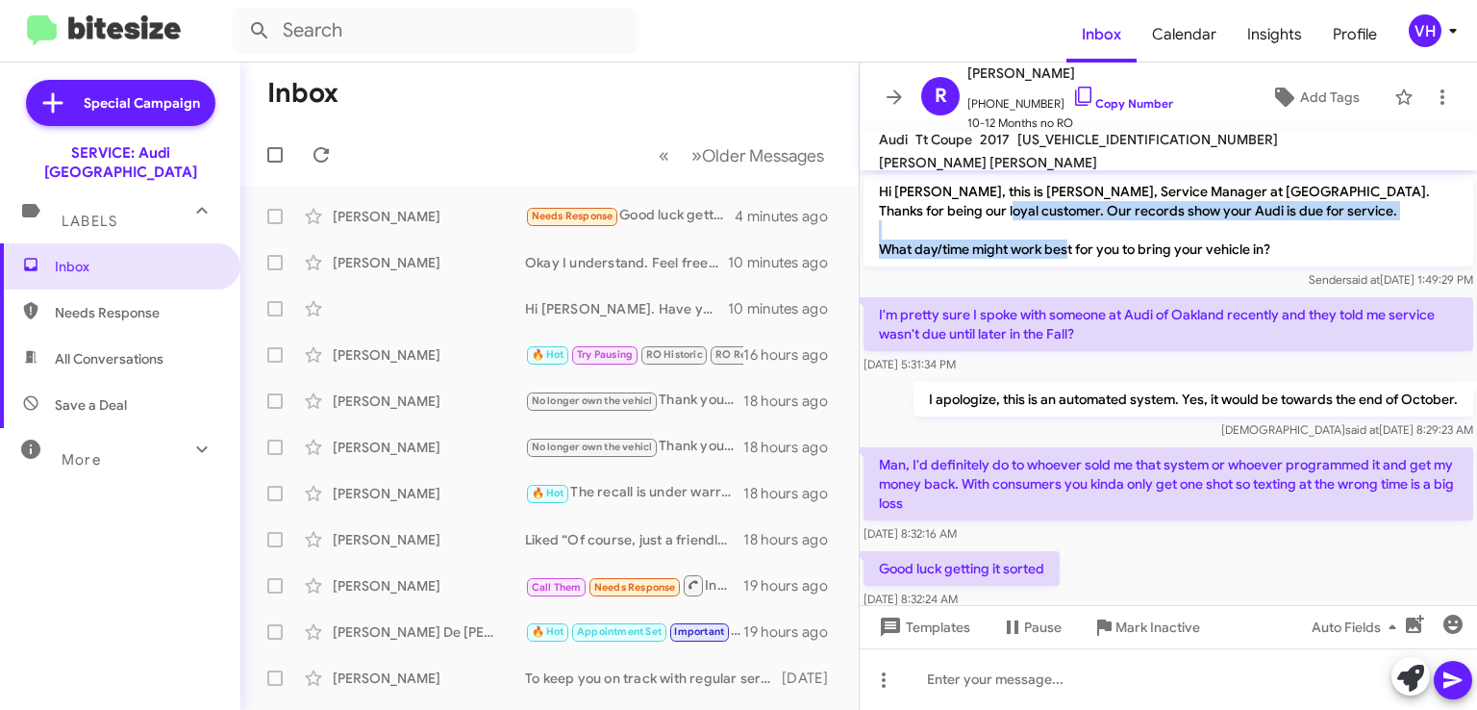
drag, startPoint x: 979, startPoint y: 228, endPoint x: 1106, endPoint y: 261, distance: 131.1
click at [1104, 261] on p "Hi [PERSON_NAME], this is [PERSON_NAME], Service Manager at [GEOGRAPHIC_DATA]. …" at bounding box center [1169, 220] width 610 height 92
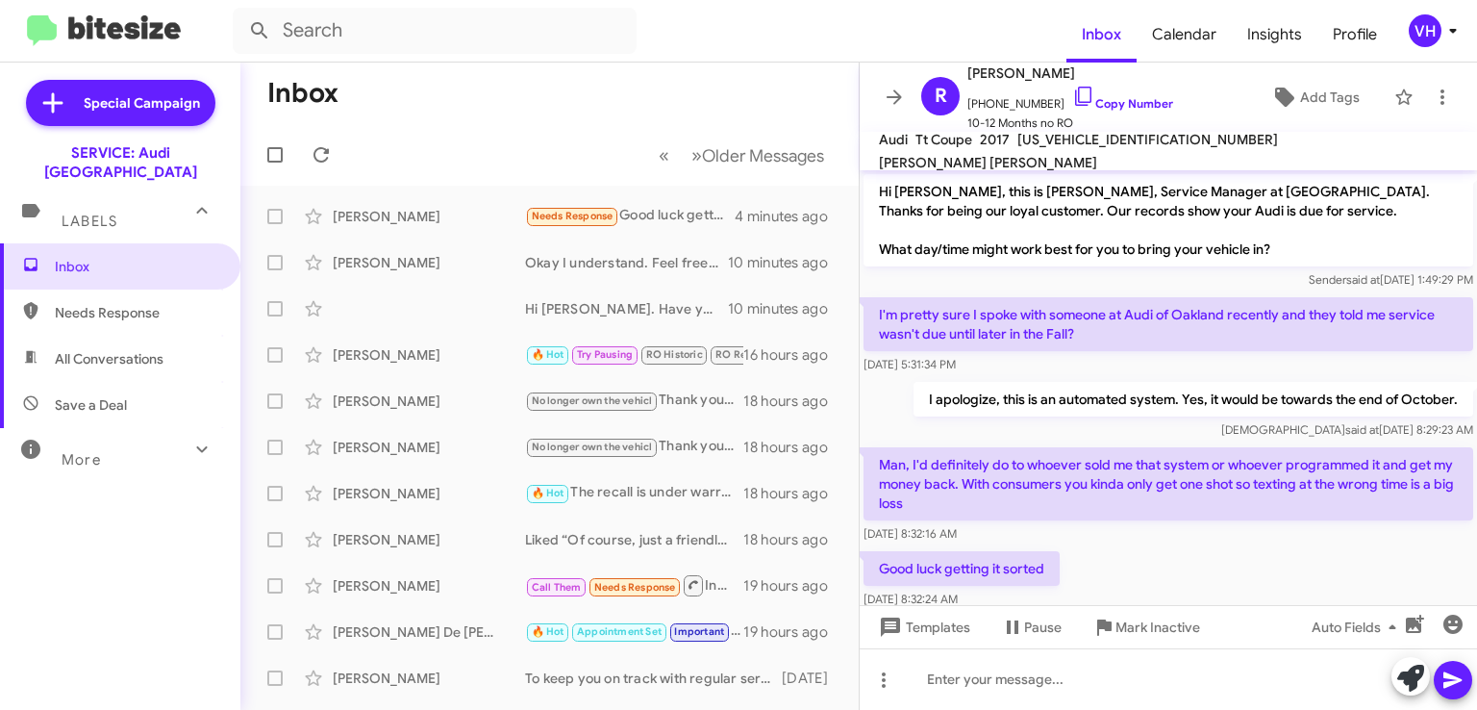
click at [1120, 258] on p "Hi [PERSON_NAME], this is [PERSON_NAME], Service Manager at [GEOGRAPHIC_DATA]. …" at bounding box center [1169, 220] width 610 height 92
drag, startPoint x: 1342, startPoint y: 281, endPoint x: 1394, endPoint y: 259, distance: 56.5
click at [1394, 259] on body "Inbox Calendar Insights Profile VH Special Campaign SERVICE: Audi Oakland Label…" at bounding box center [738, 355] width 1477 height 710
click at [1220, 272] on div "Sender said at Aug 27, 2025, 1:49:29 PM" at bounding box center [1169, 279] width 610 height 19
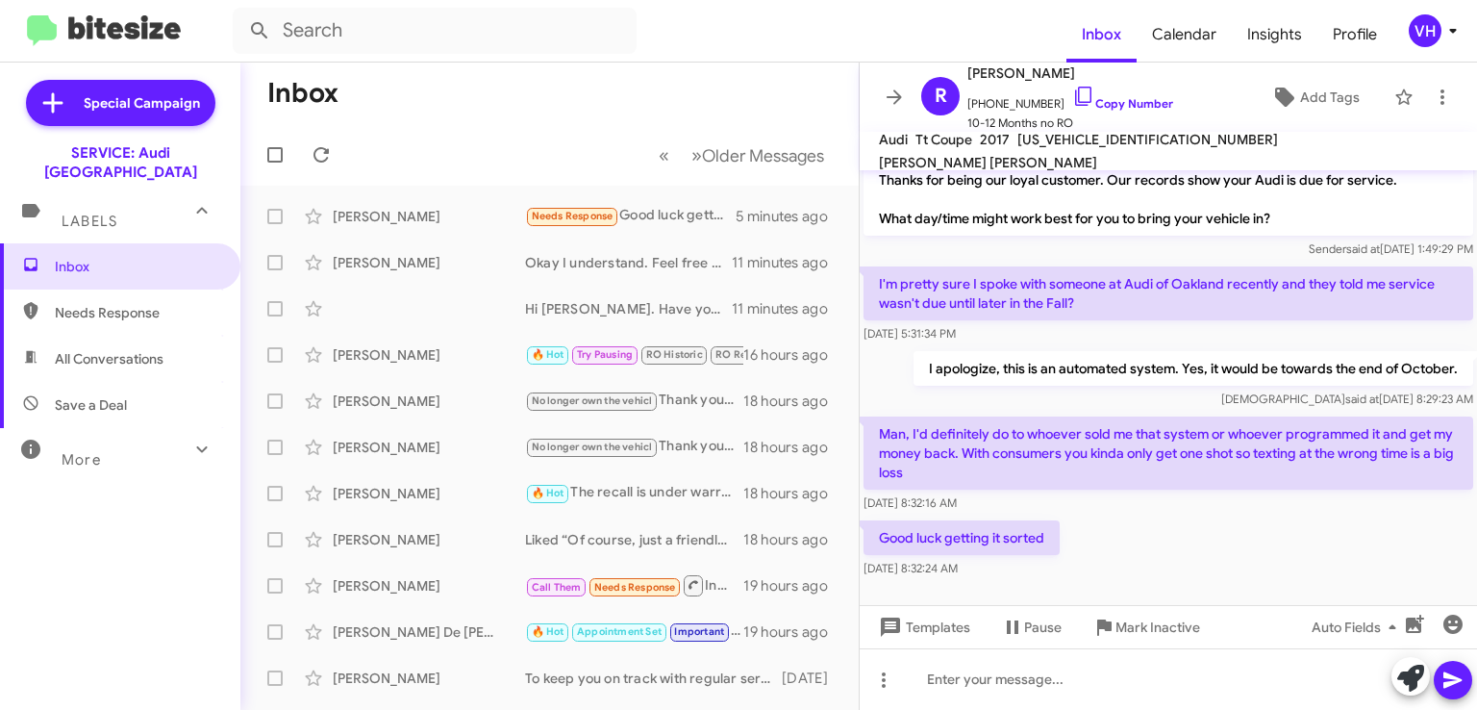
click at [1118, 143] on span "[US_VEHICLE_IDENTIFICATION_NUMBER]" at bounding box center [1148, 139] width 261 height 17
click at [1119, 143] on span "[US_VEHICLE_IDENTIFICATION_NUMBER]" at bounding box center [1148, 139] width 261 height 17
copy span "[US_VEHICLE_IDENTIFICATION_NUMBER]"
drag, startPoint x: 1243, startPoint y: 157, endPoint x: 1227, endPoint y: 155, distance: 15.5
click at [1188, 144] on mat-toolbar "Audi Tt Coupe 2017 TRUC5AFVXH1009663 JAMIE NAN" at bounding box center [1168, 151] width 617 height 38
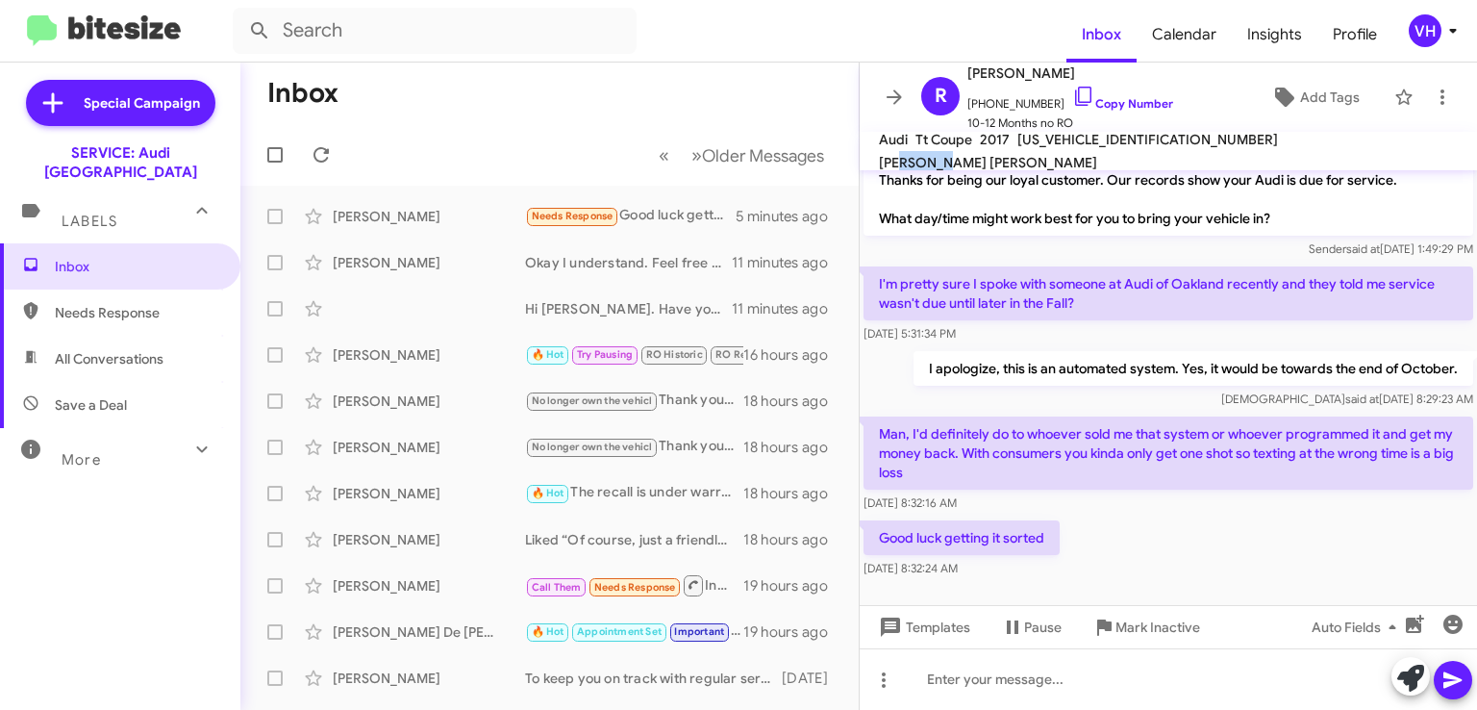
click at [1273, 165] on mat-toolbar "Audi Tt Coupe 2017 TRUC5AFVXH1009663 JAMIE NAN" at bounding box center [1168, 151] width 617 height 38
click at [1423, 555] on div "Good luck getting it sorted Aug 28, 2025, 8:32:24 AM" at bounding box center [1168, 548] width 617 height 65
click at [951, 481] on body "Inbox Calendar Insights Profile VH Special Campaign SERVICE: Audi Oakland Label…" at bounding box center [738, 355] width 1477 height 710
click at [1153, 462] on p "Man, I'd definitely do to whoever sold me that system or whoever programmed it …" at bounding box center [1169, 452] width 610 height 73
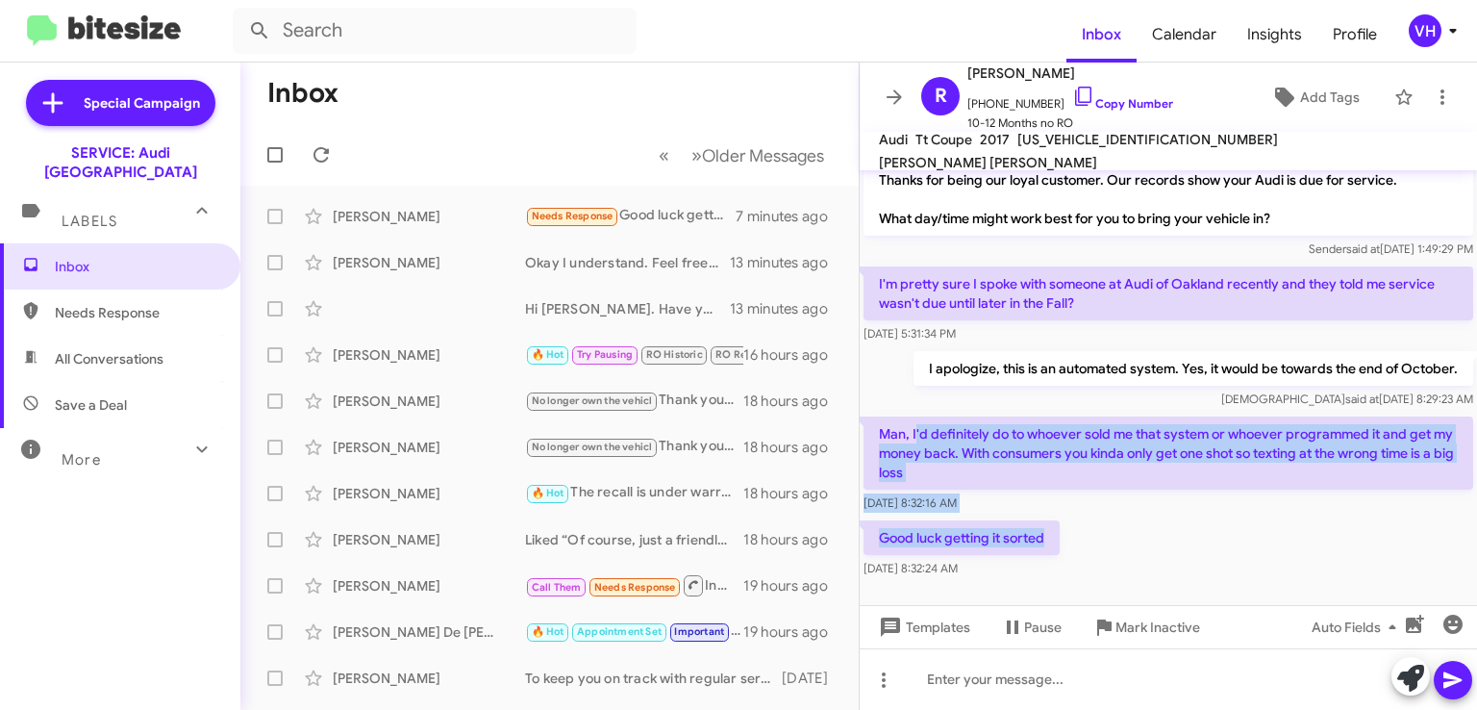
drag, startPoint x: 915, startPoint y: 435, endPoint x: 1073, endPoint y: 546, distance: 194.0
click at [1073, 546] on div "Hi Elliott, this is Steven Bainbridge, Service Manager at Audi Oakland. Thanks …" at bounding box center [1168, 360] width 617 height 442
click at [1073, 546] on div "Good luck getting it sorted Aug 28, 2025, 8:32:24 AM" at bounding box center [1168, 548] width 617 height 65
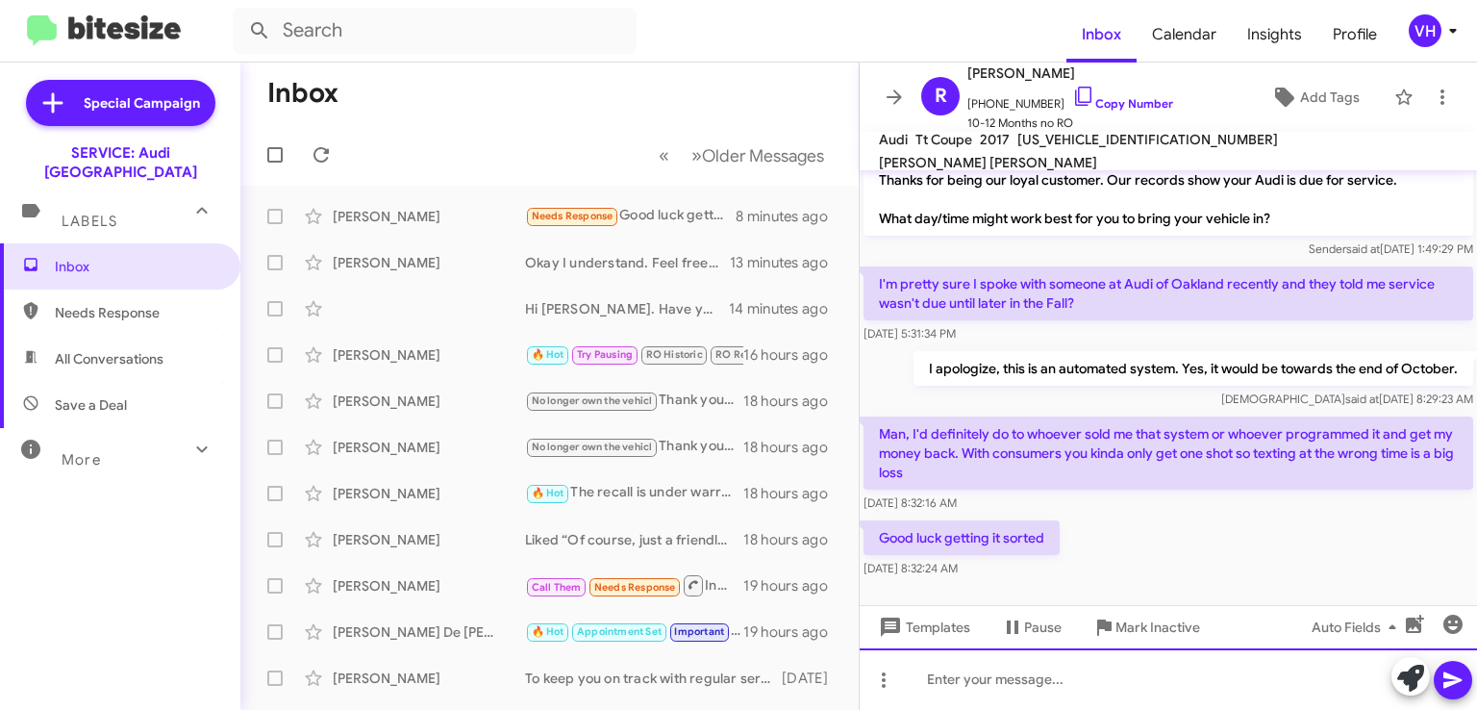
click at [1121, 663] on div at bounding box center [1168, 679] width 617 height 62
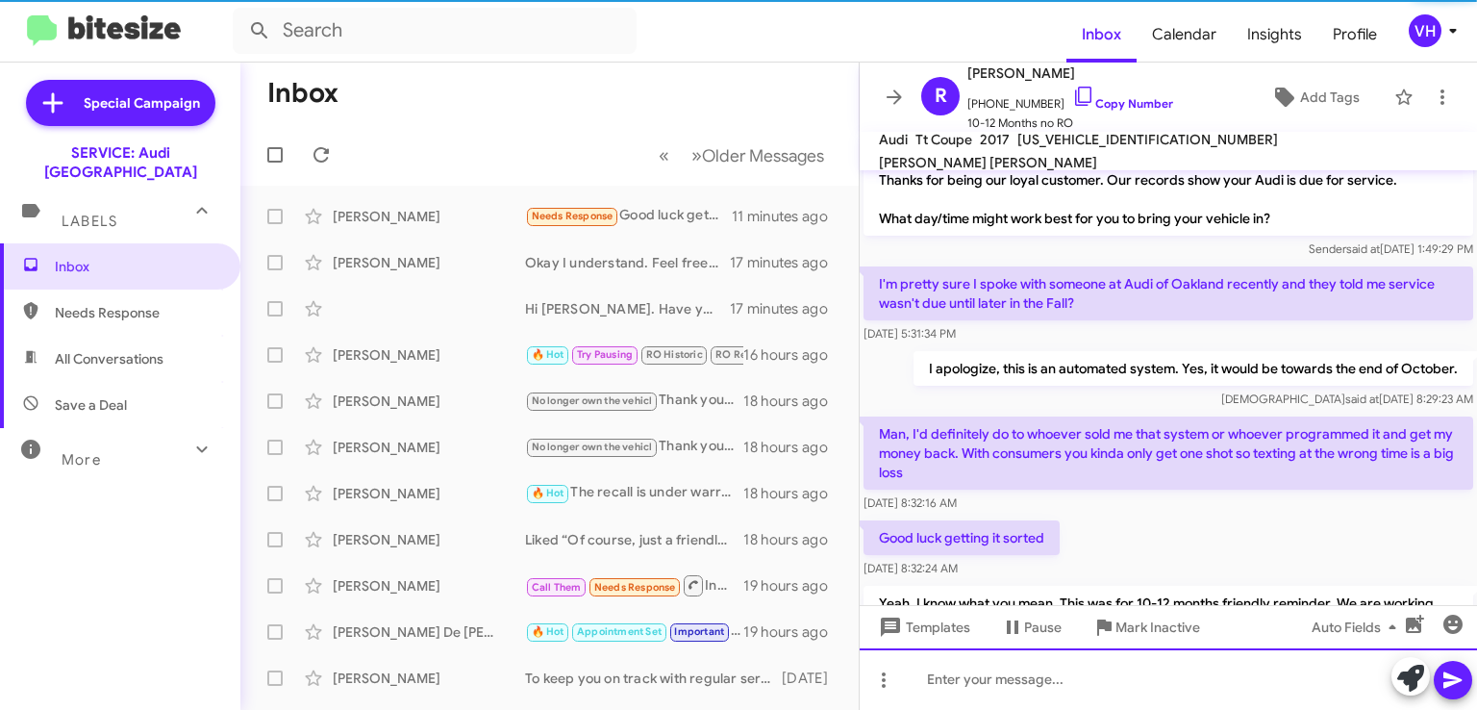
scroll to position [121, 0]
